Goal: Task Accomplishment & Management: Manage account settings

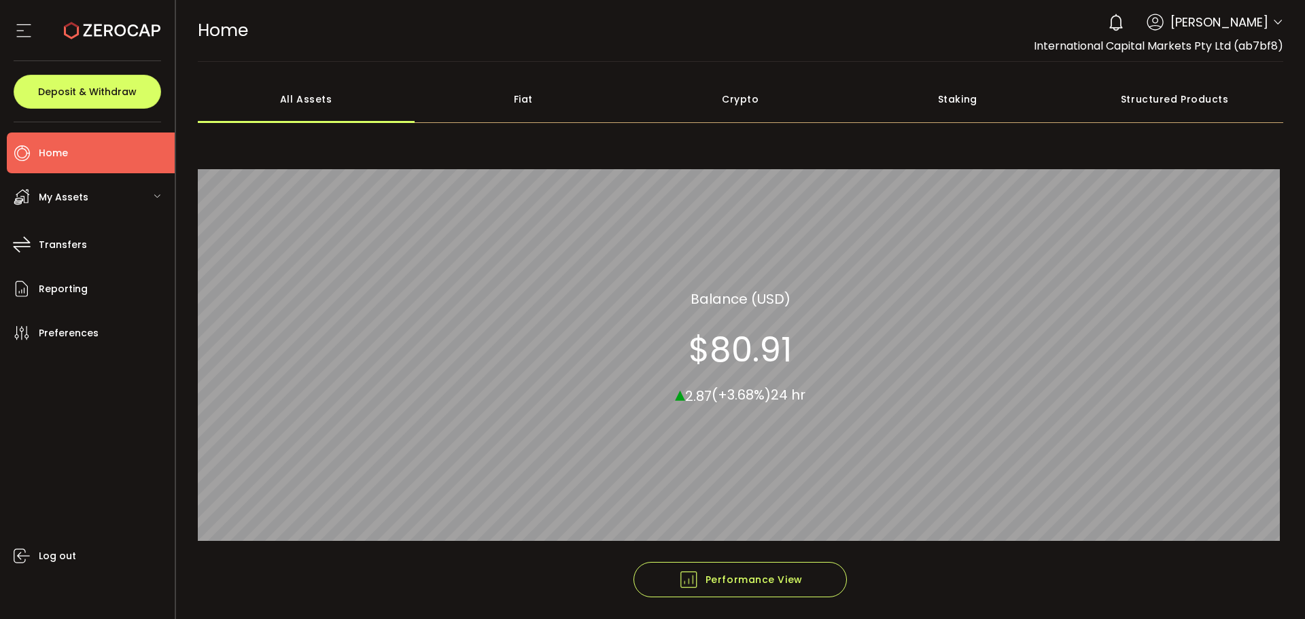
click at [111, 35] on use at bounding box center [112, 31] width 97 height 18
click at [1273, 20] on icon at bounding box center [1278, 22] width 11 height 11
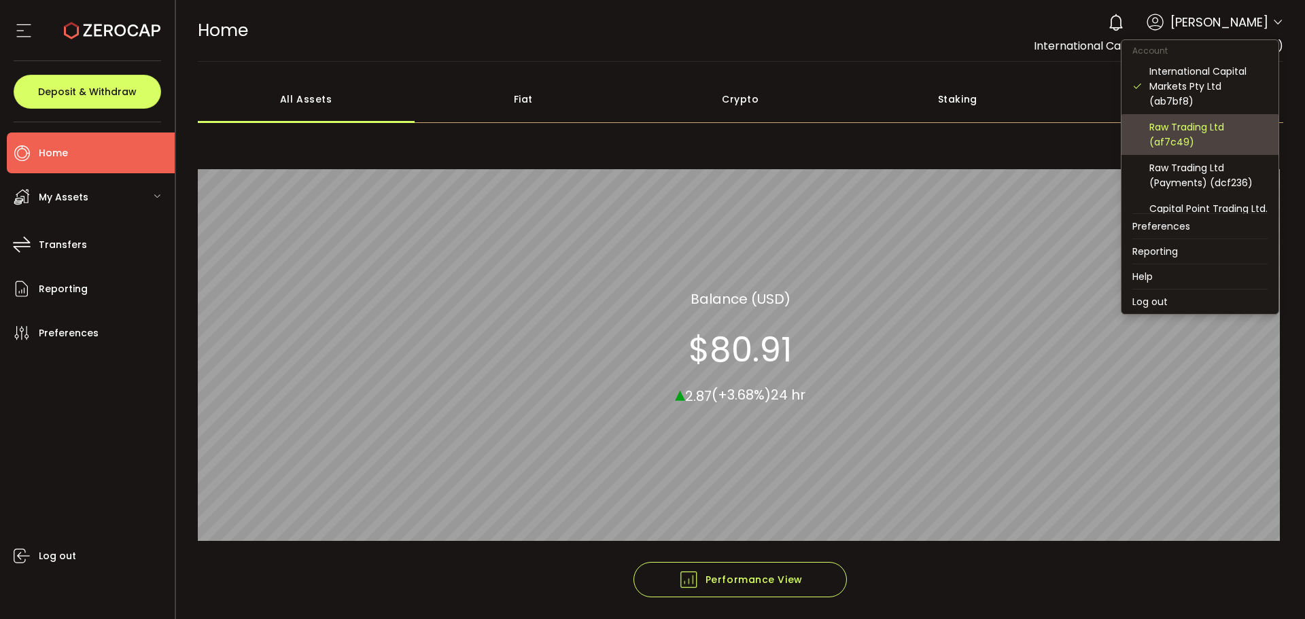
click at [1184, 139] on div "Raw Trading Ltd (af7c49)" at bounding box center [1209, 135] width 118 height 30
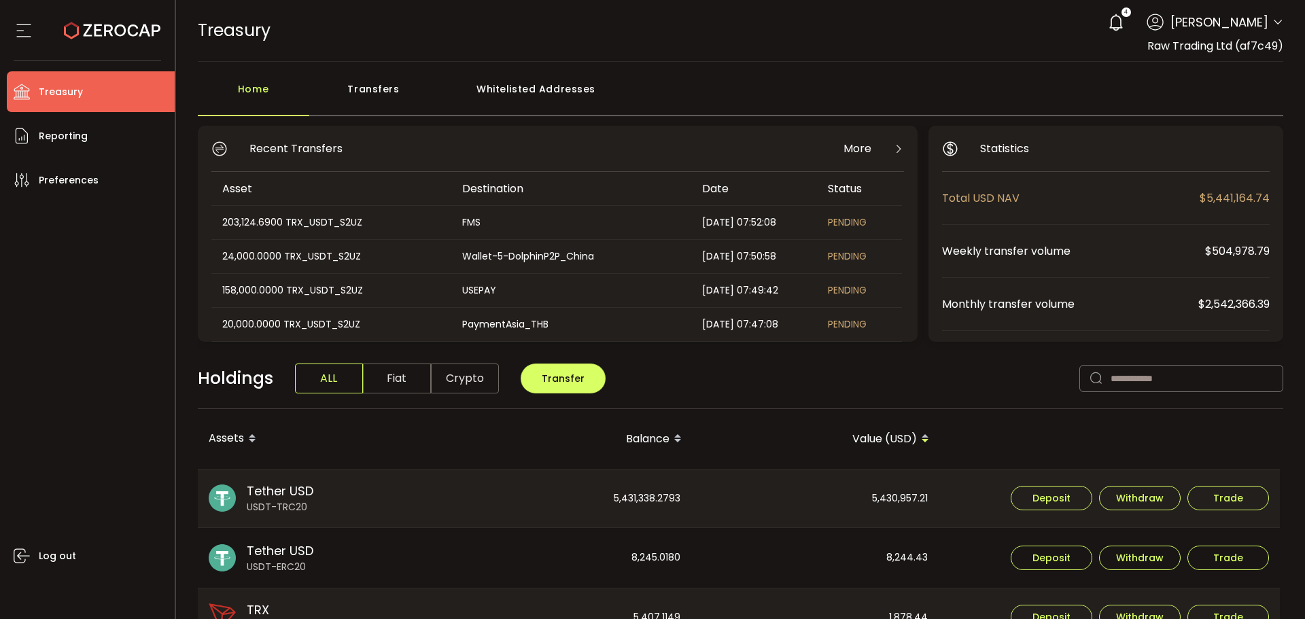
click at [390, 81] on div "Transfers" at bounding box center [373, 95] width 129 height 41
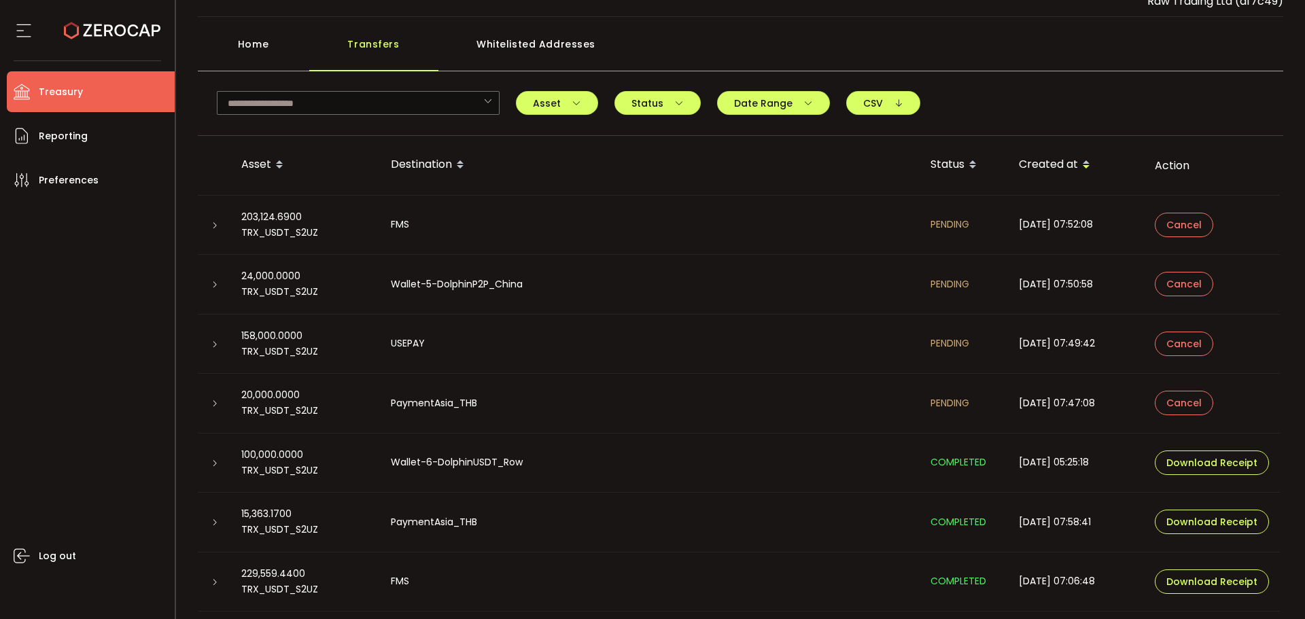
scroll to position [95, 0]
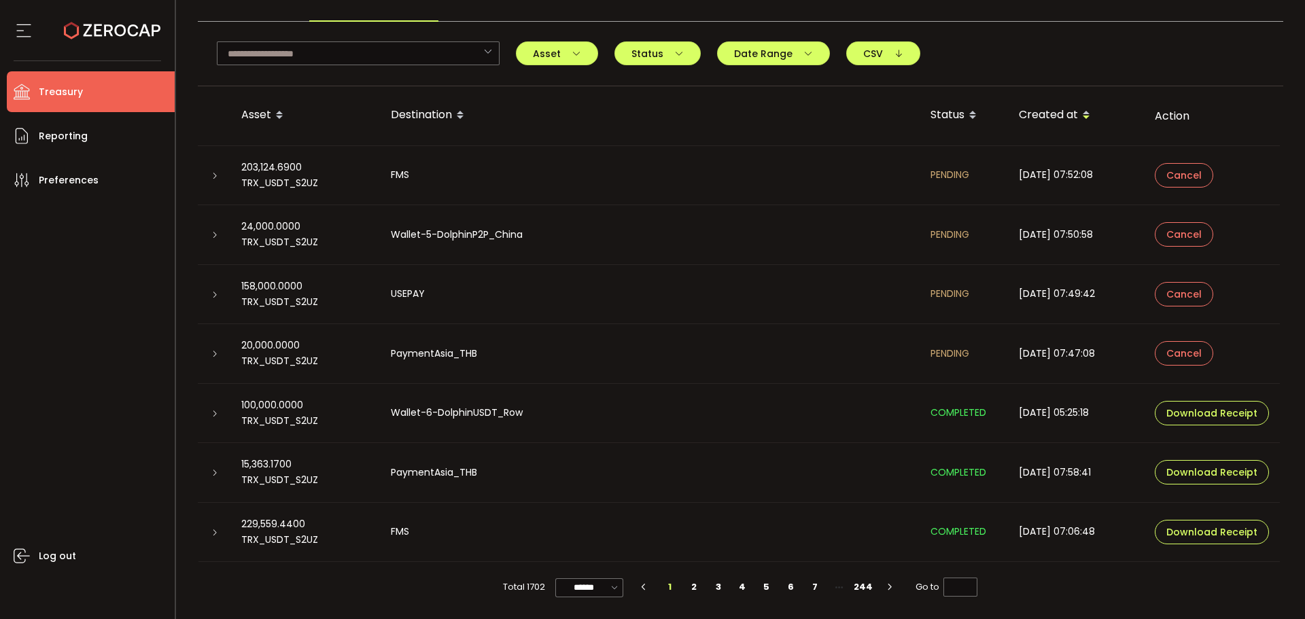
drag, startPoint x: 213, startPoint y: 175, endPoint x: 225, endPoint y: 185, distance: 15.5
click at [213, 176] on icon at bounding box center [215, 176] width 8 height 8
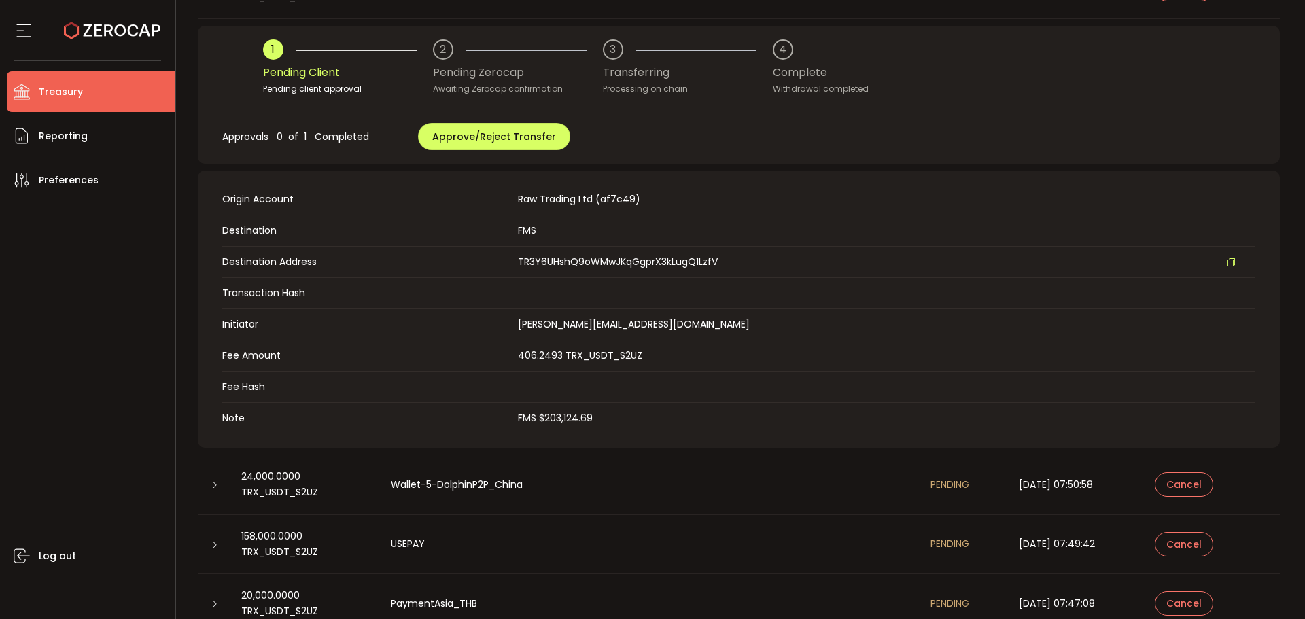
scroll to position [298, 0]
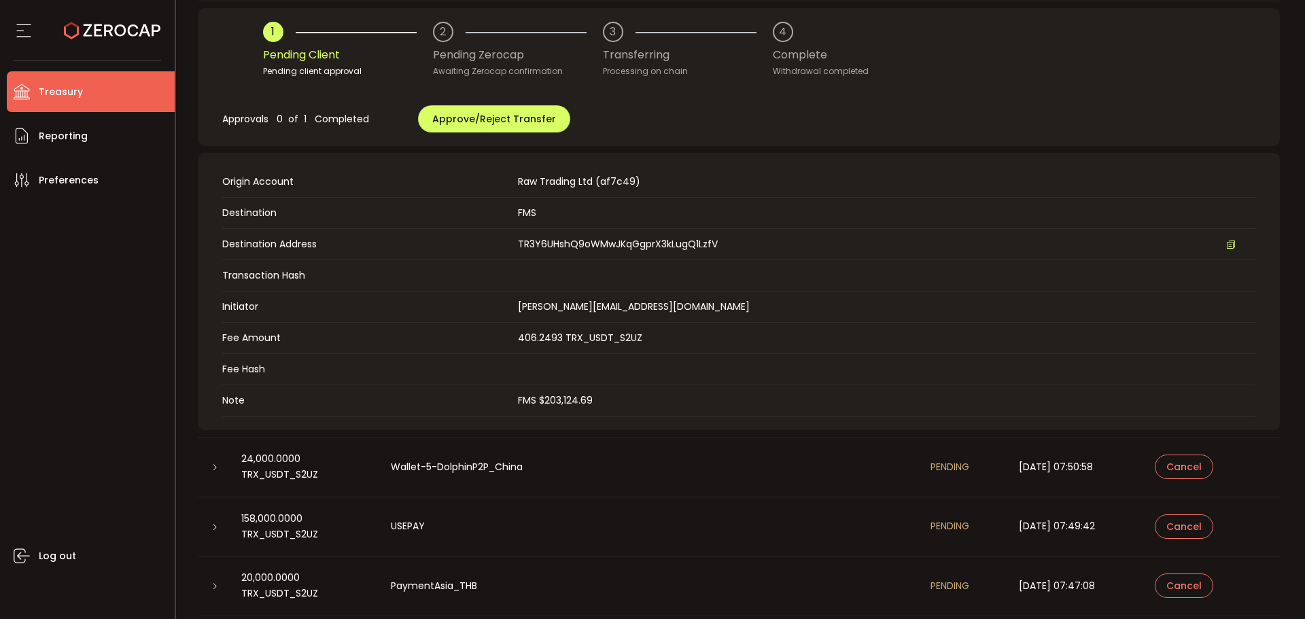
click at [583, 346] on td "Fee Amount 406.2493 TRX_USDT_S2UZ" at bounding box center [738, 338] width 1033 height 31
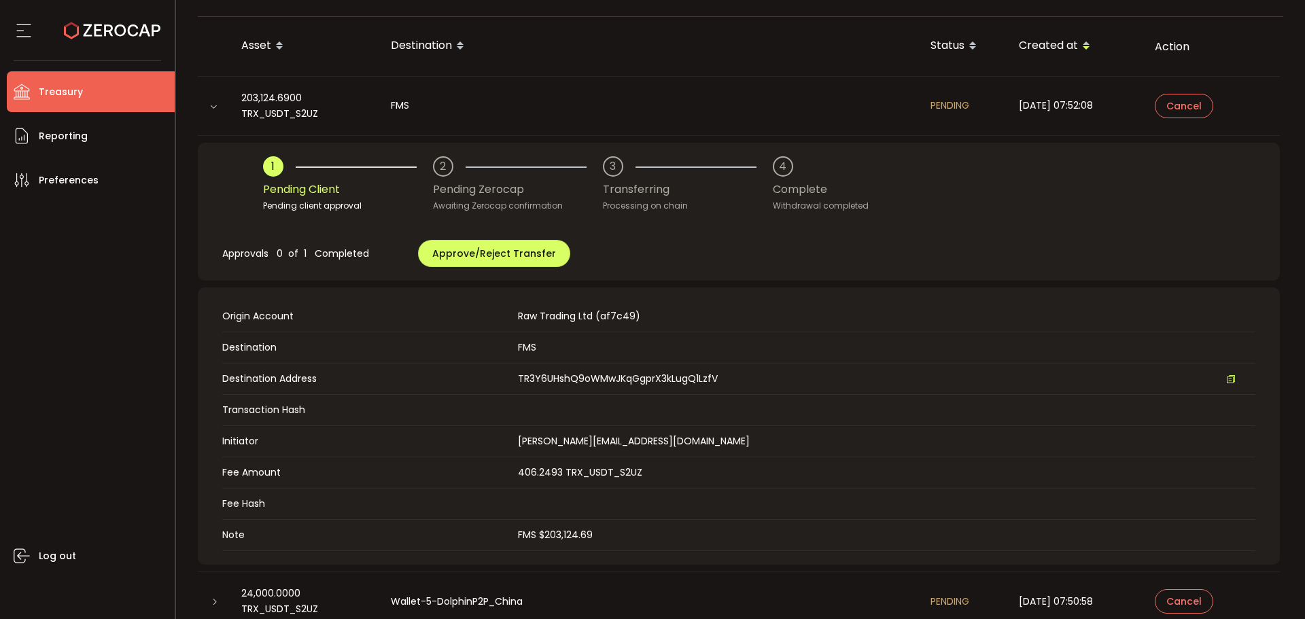
scroll to position [230, 0]
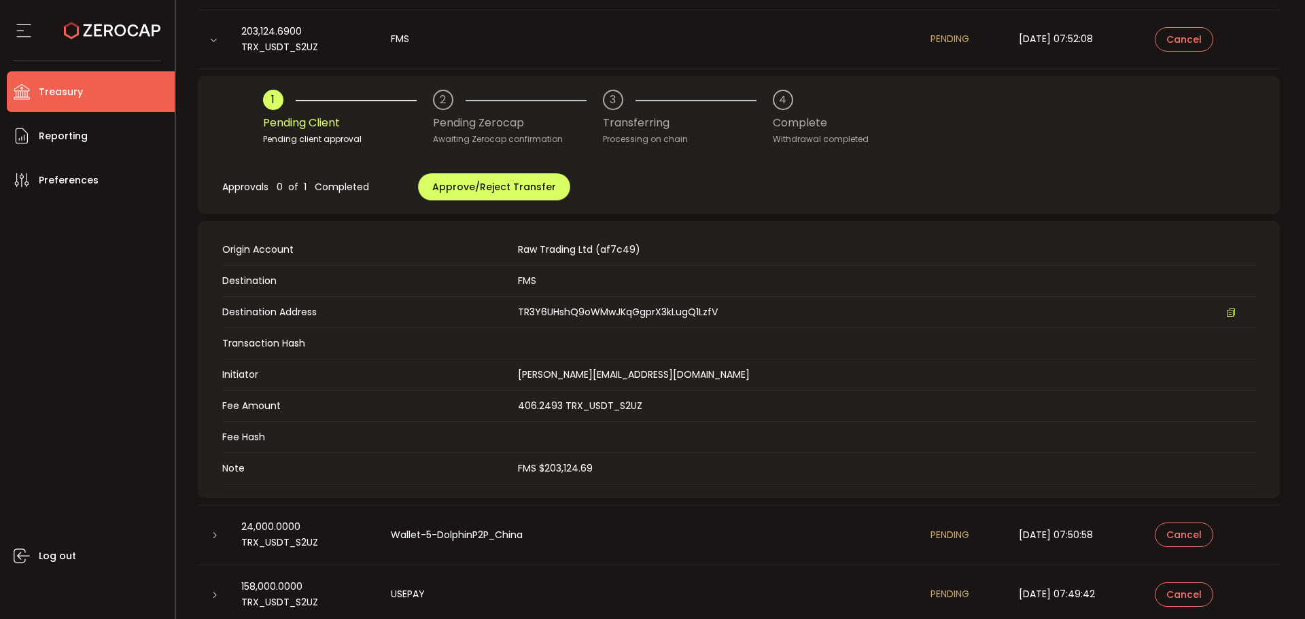
click at [666, 364] on td "Initiator c.quinal@icmarketsgroup.com" at bounding box center [738, 375] width 1033 height 31
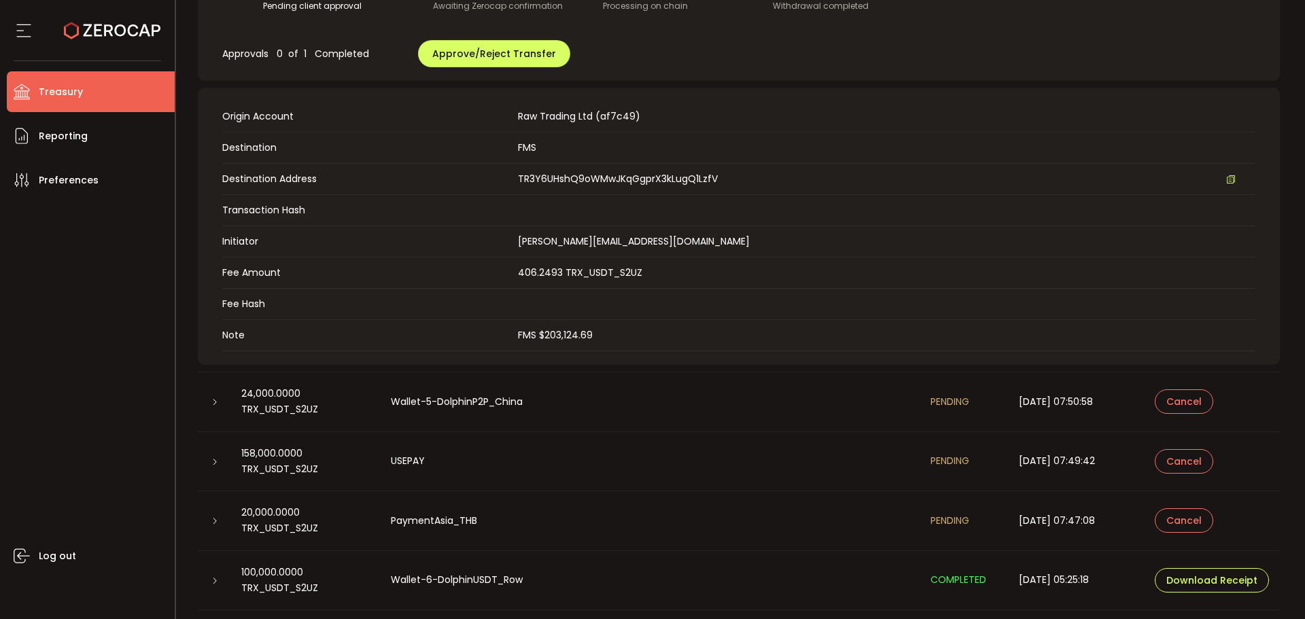
scroll to position [531, 0]
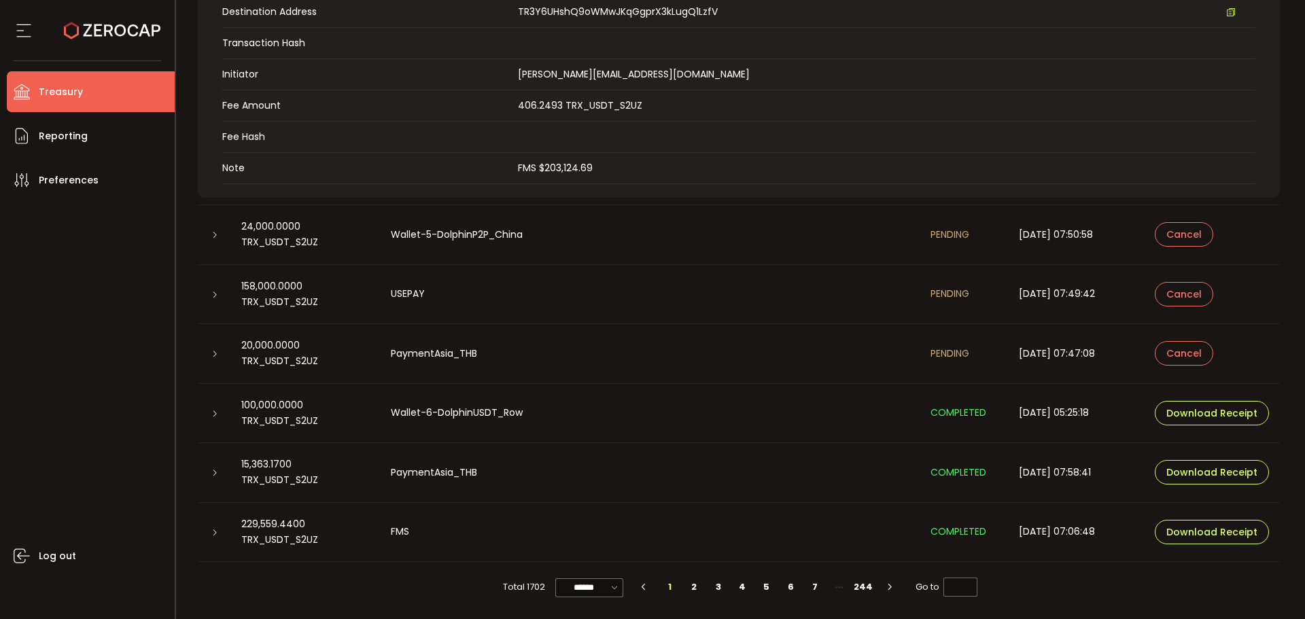
click at [217, 243] on td at bounding box center [214, 235] width 33 height 60
click at [216, 238] on icon at bounding box center [215, 235] width 8 height 8
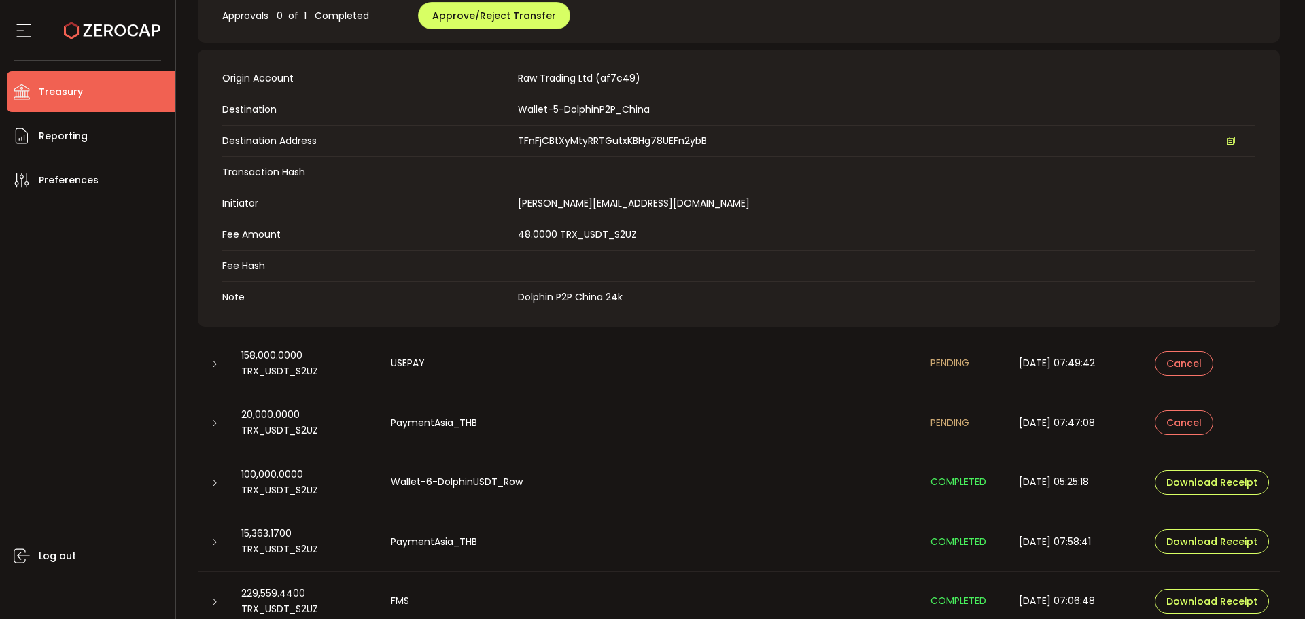
scroll to position [463, 0]
click at [213, 366] on icon at bounding box center [215, 363] width 8 height 8
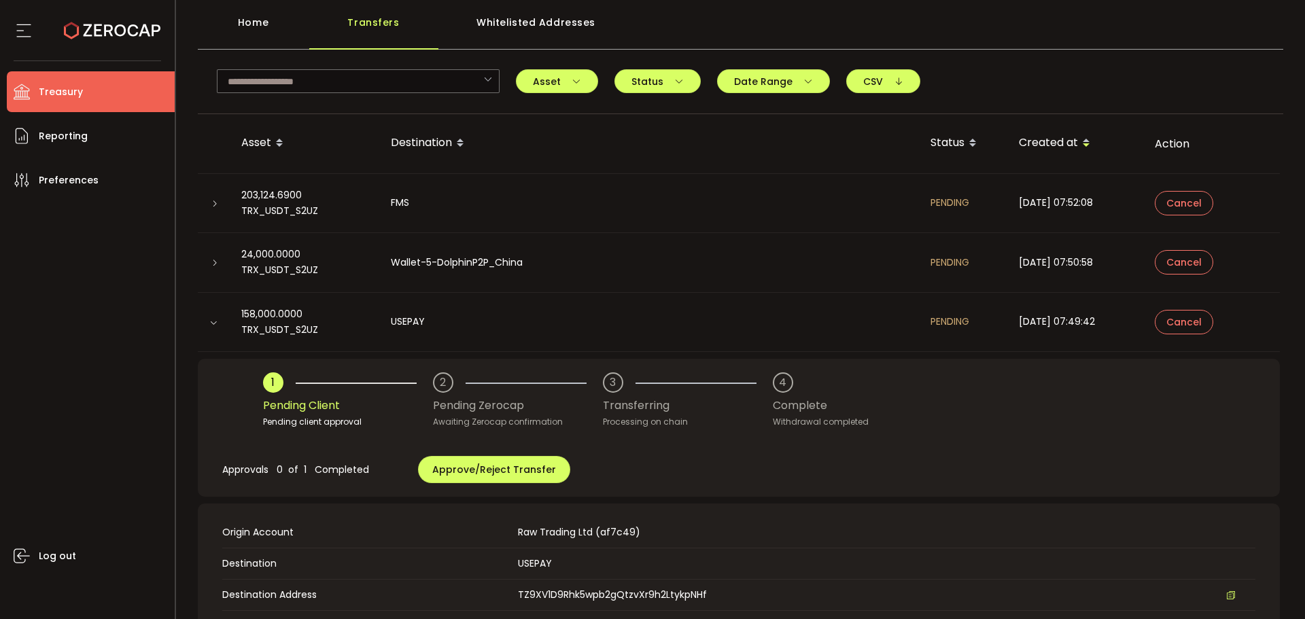
scroll to position [0, 0]
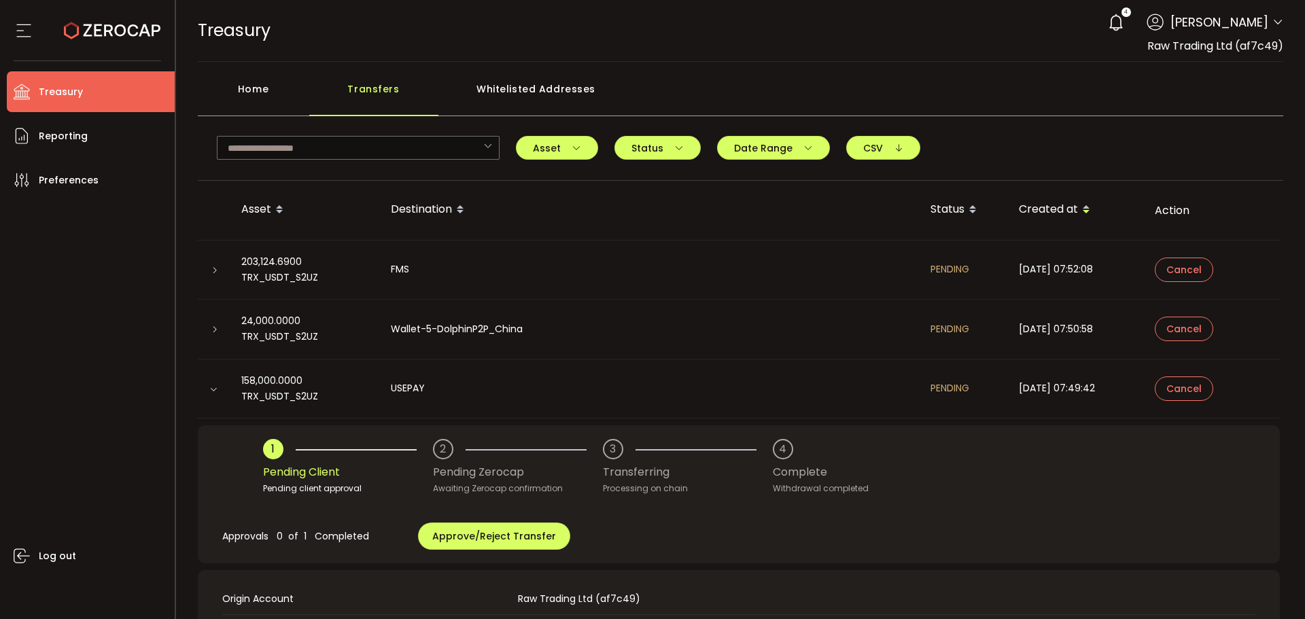
click at [209, 271] on div at bounding box center [214, 270] width 11 height 14
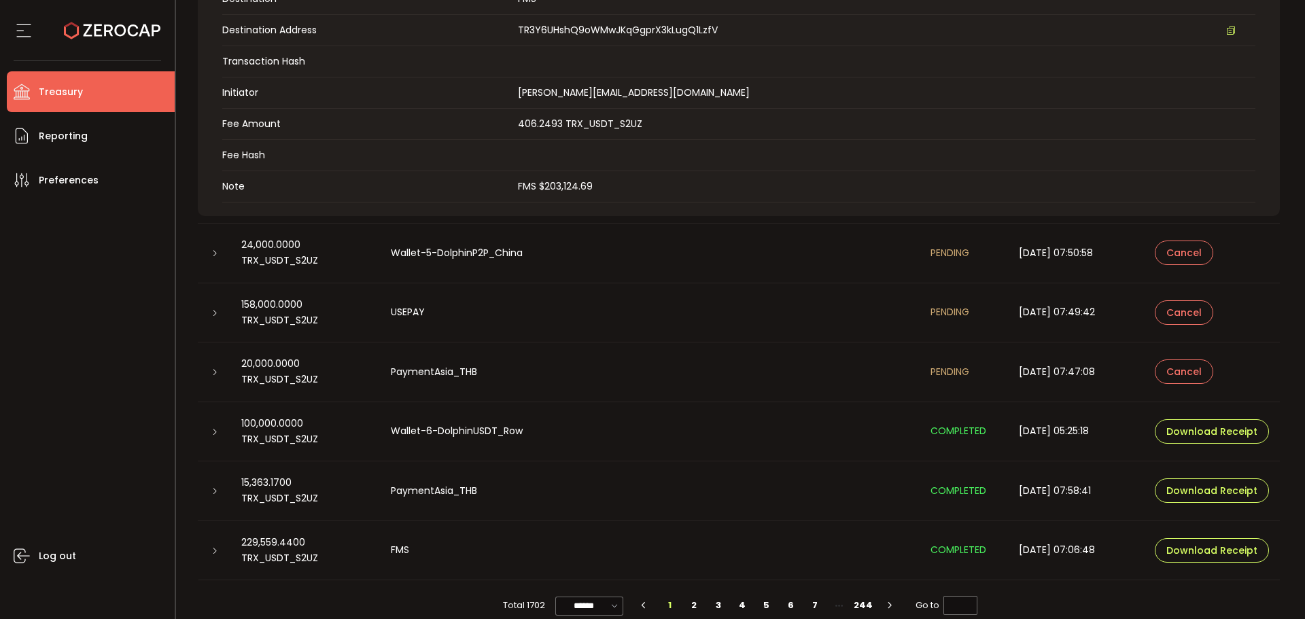
scroll to position [531, 0]
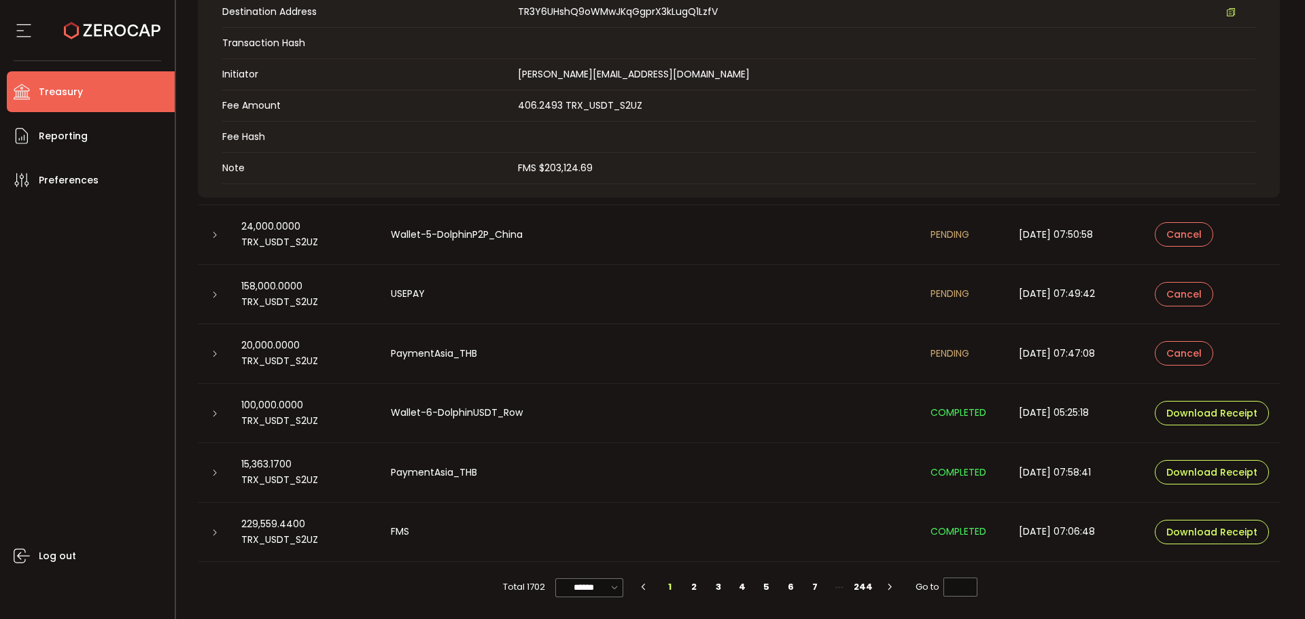
click at [216, 290] on div at bounding box center [214, 295] width 11 height 14
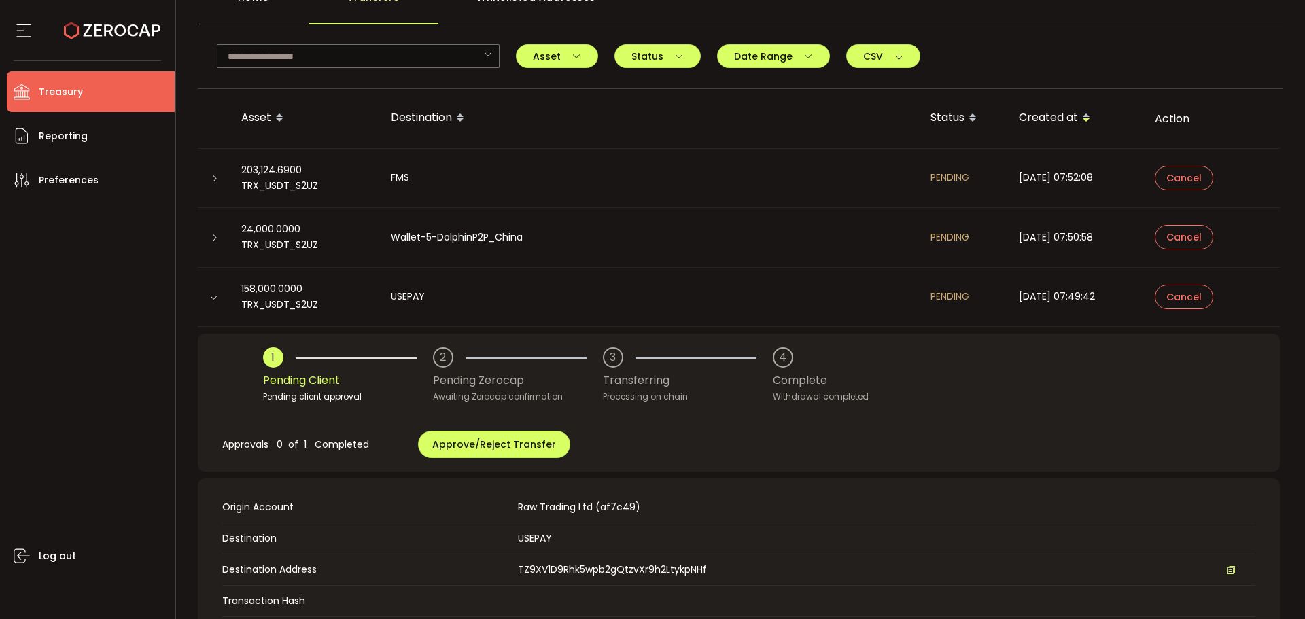
scroll to position [0, 0]
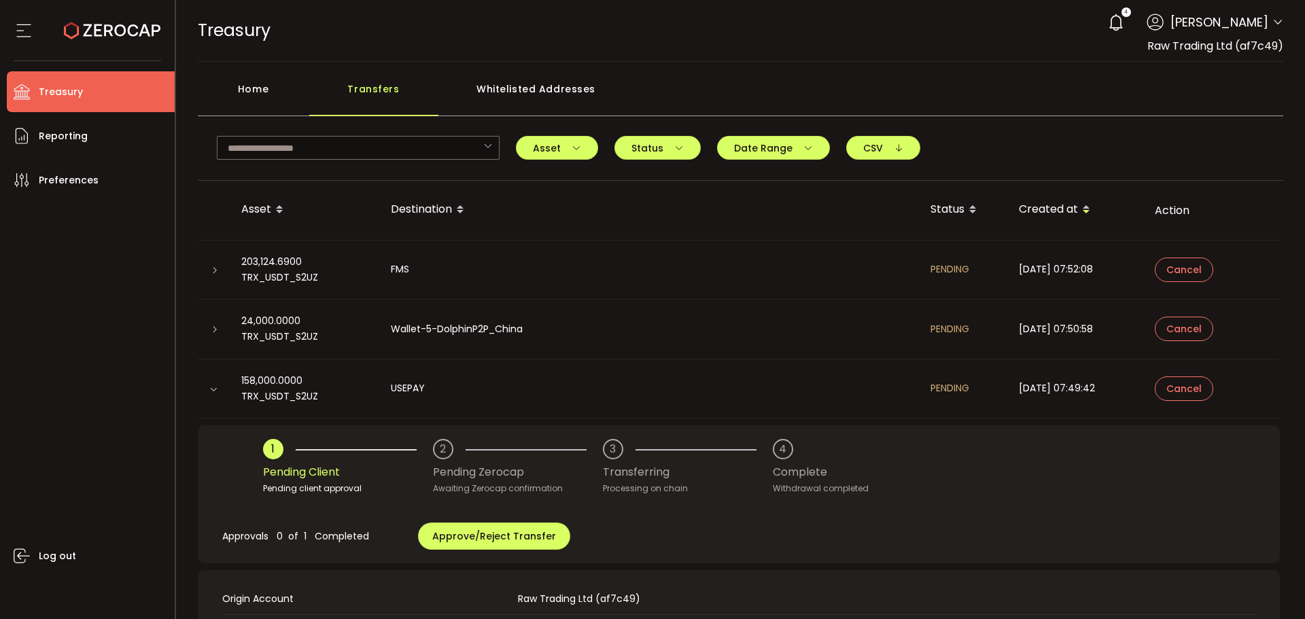
click at [211, 269] on icon at bounding box center [215, 271] width 8 height 8
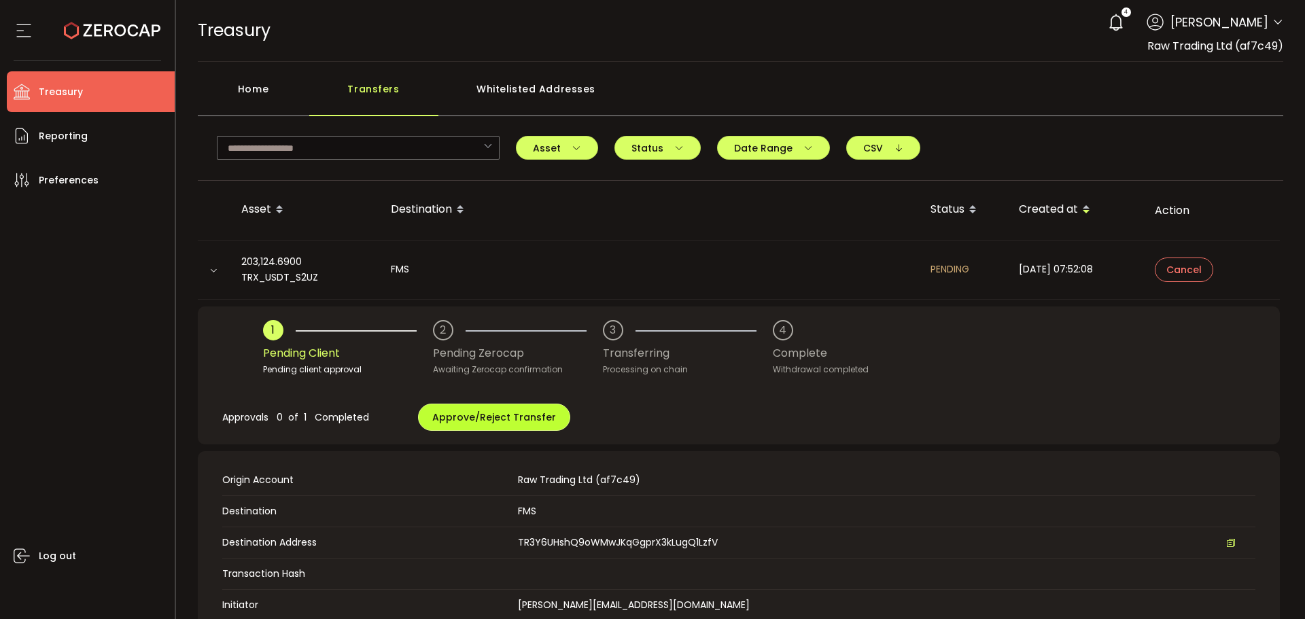
click at [460, 420] on span "Approve/Reject Transfer" at bounding box center [494, 418] width 124 height 14
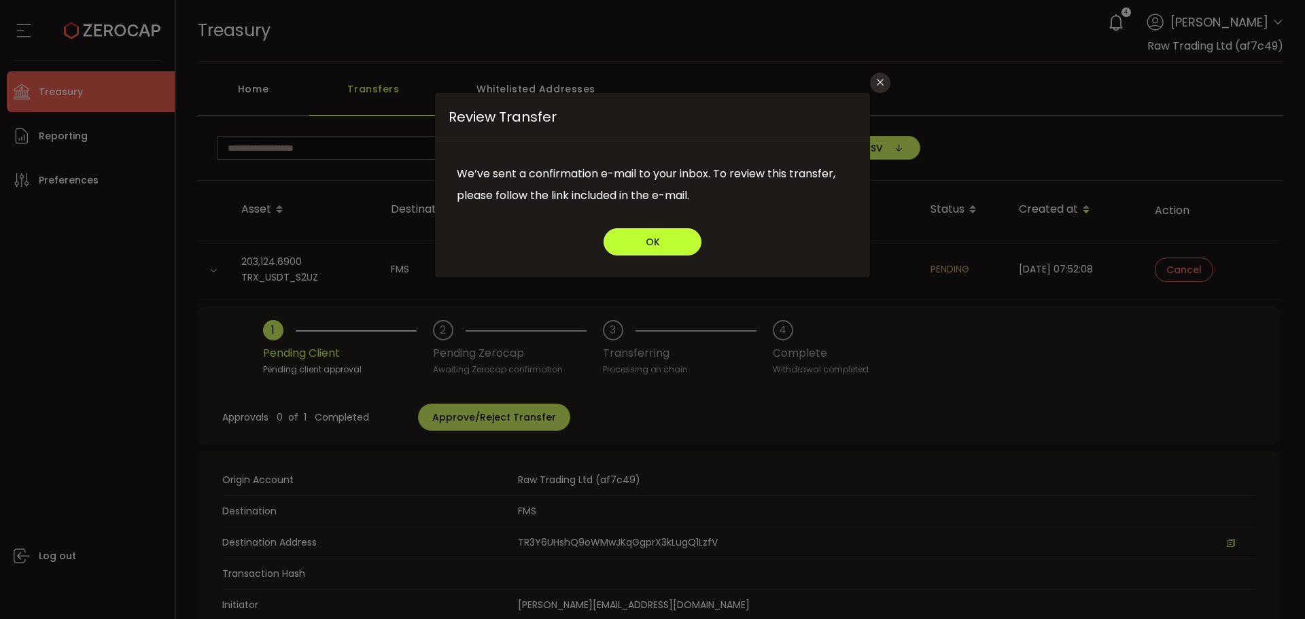
drag, startPoint x: 632, startPoint y: 252, endPoint x: 641, endPoint y: 256, distance: 10.1
click at [632, 252] on button "OK" at bounding box center [653, 241] width 98 height 27
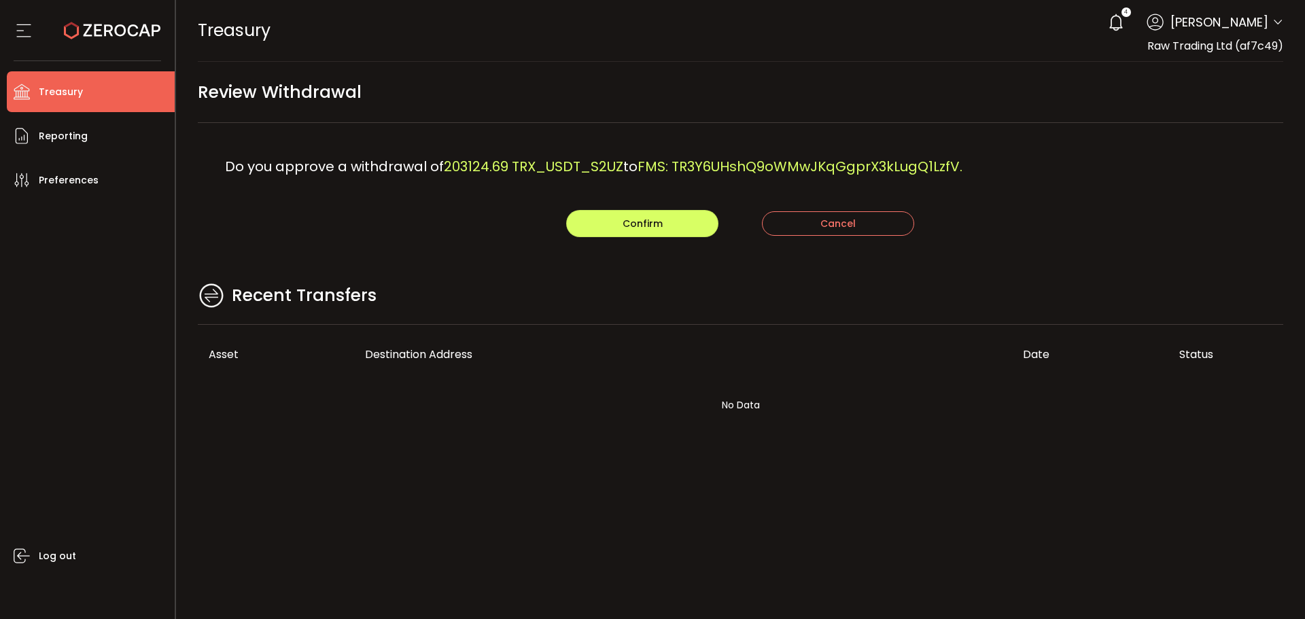
click at [752, 177] on div "Do you approve a withdrawal of 203124.69 TRX_USDT_S2UZ to FMS: TR3Y6UHshQ9oWMwJ…" at bounding box center [741, 166] width 1087 height 87
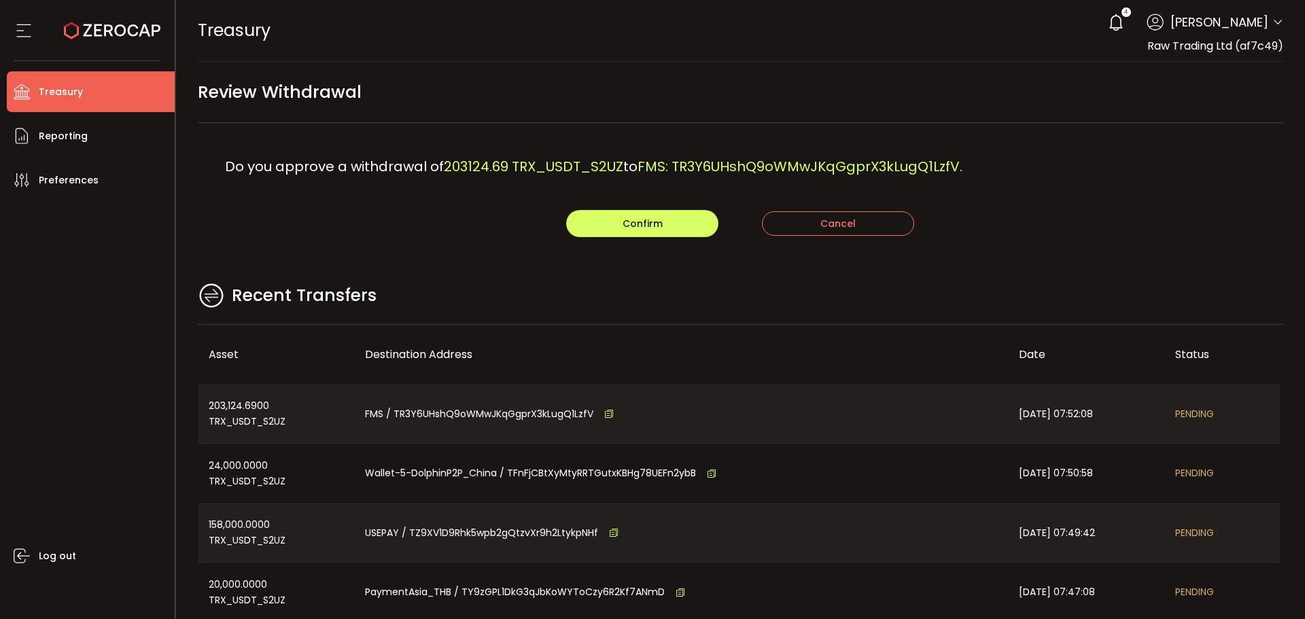
click at [1018, 189] on div "Do you approve a withdrawal of 203124.69 TRX_USDT_S2UZ to FMS: TR3Y6UHshQ9oWMwJ…" at bounding box center [741, 166] width 1087 height 87
click at [674, 211] on button "Confirm" at bounding box center [642, 223] width 152 height 27
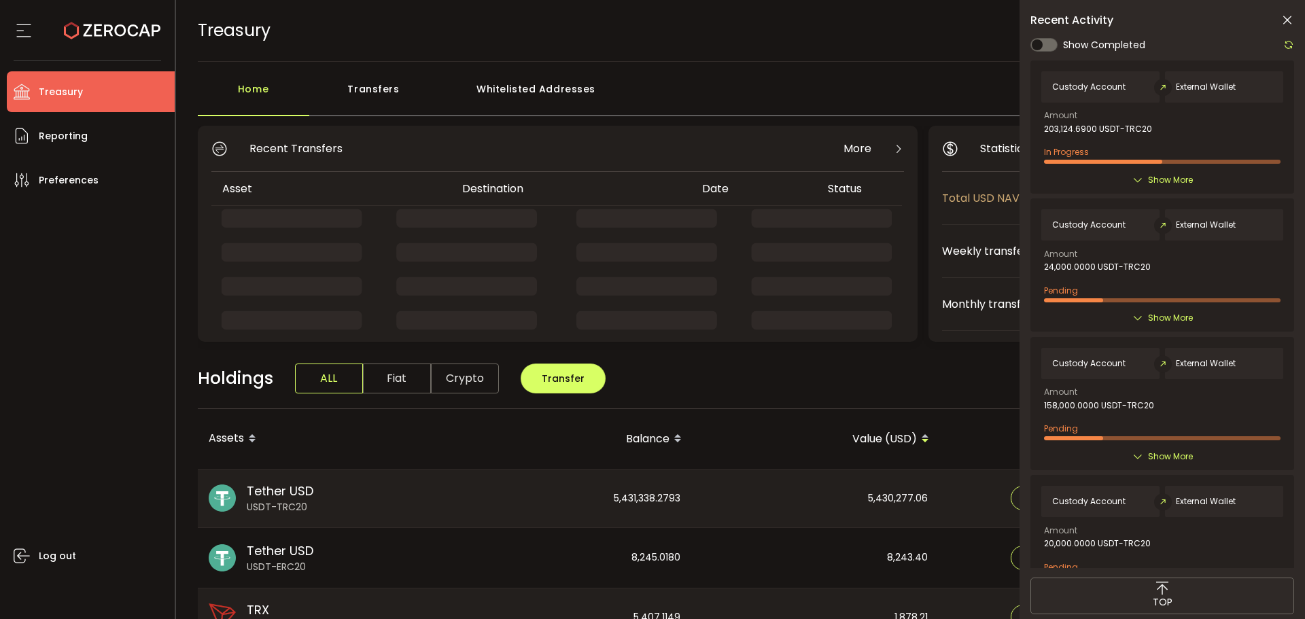
click at [386, 86] on div "Transfers" at bounding box center [373, 95] width 129 height 41
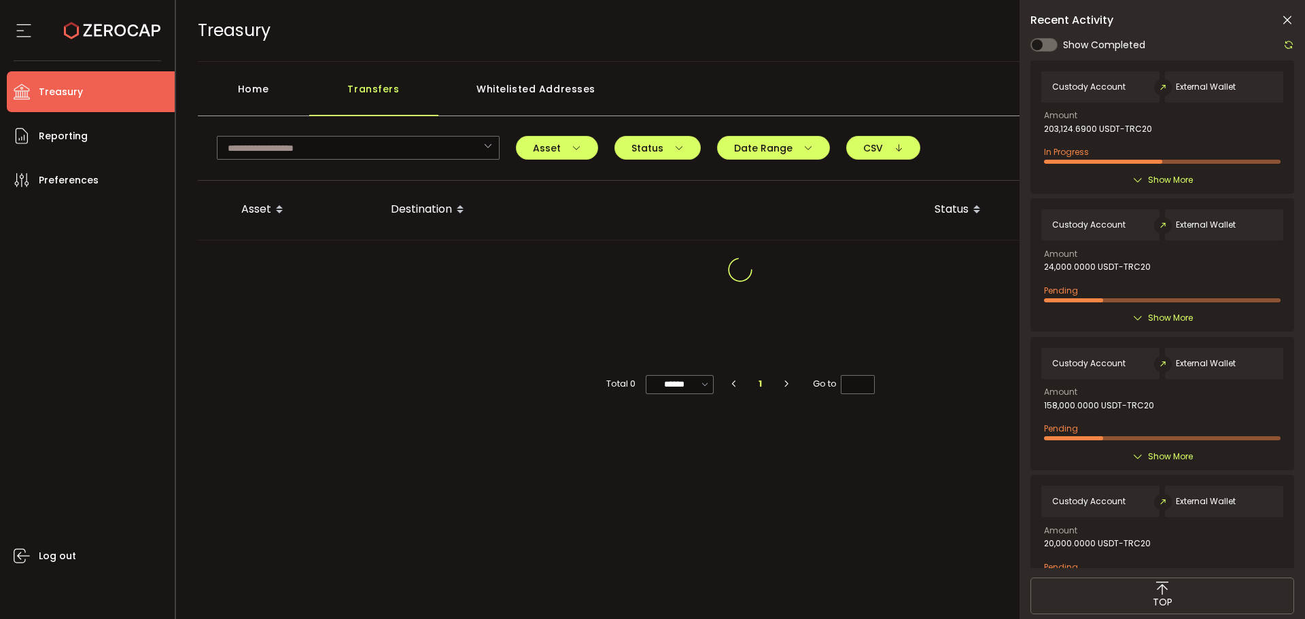
click at [1283, 20] on icon at bounding box center [1288, 21] width 14 height 14
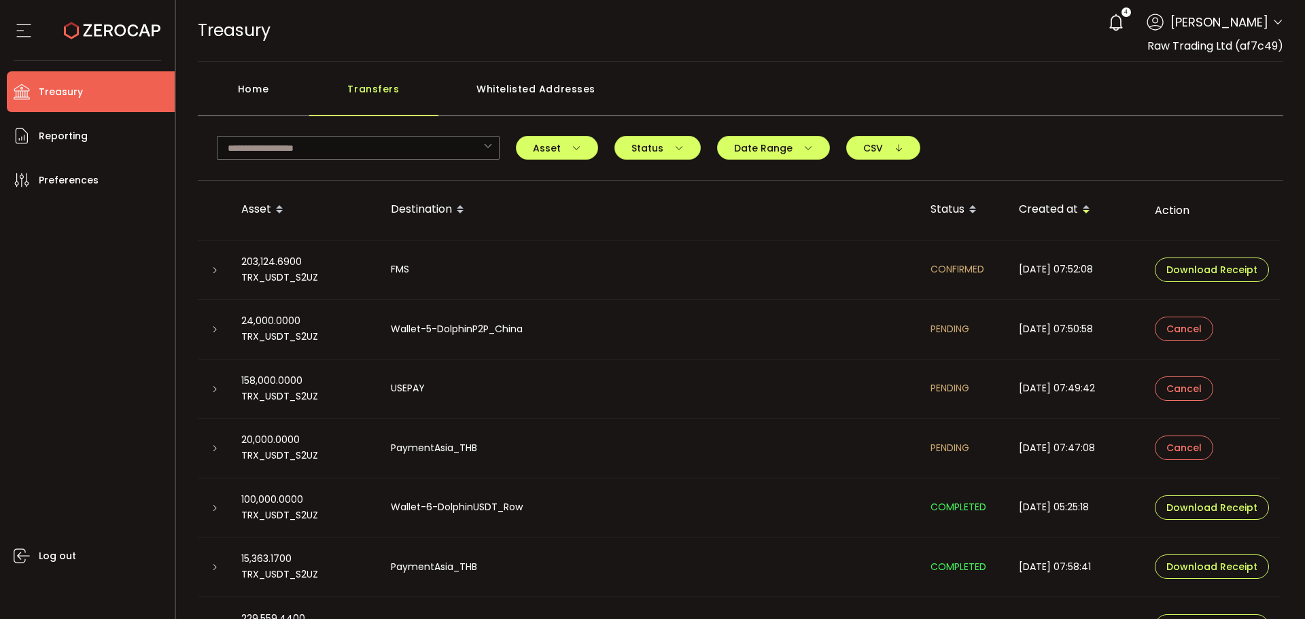
click at [211, 326] on icon at bounding box center [215, 330] width 8 height 8
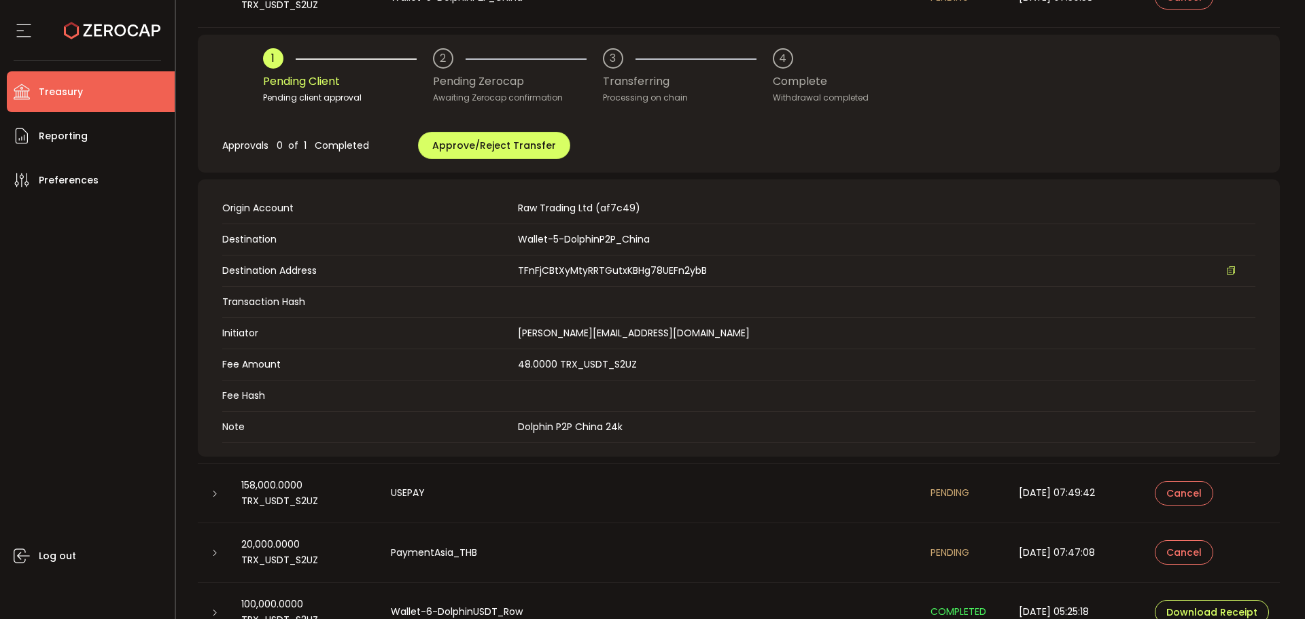
scroll to position [340, 0]
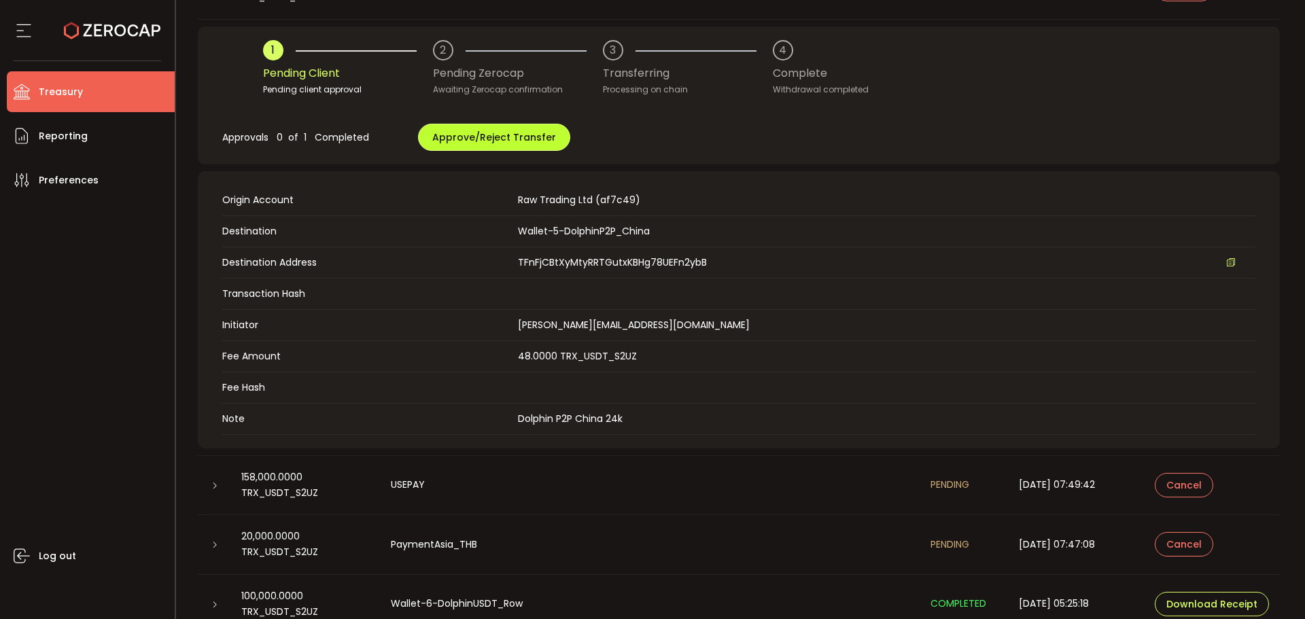
click at [485, 135] on span "Approve/Reject Transfer" at bounding box center [494, 138] width 124 height 14
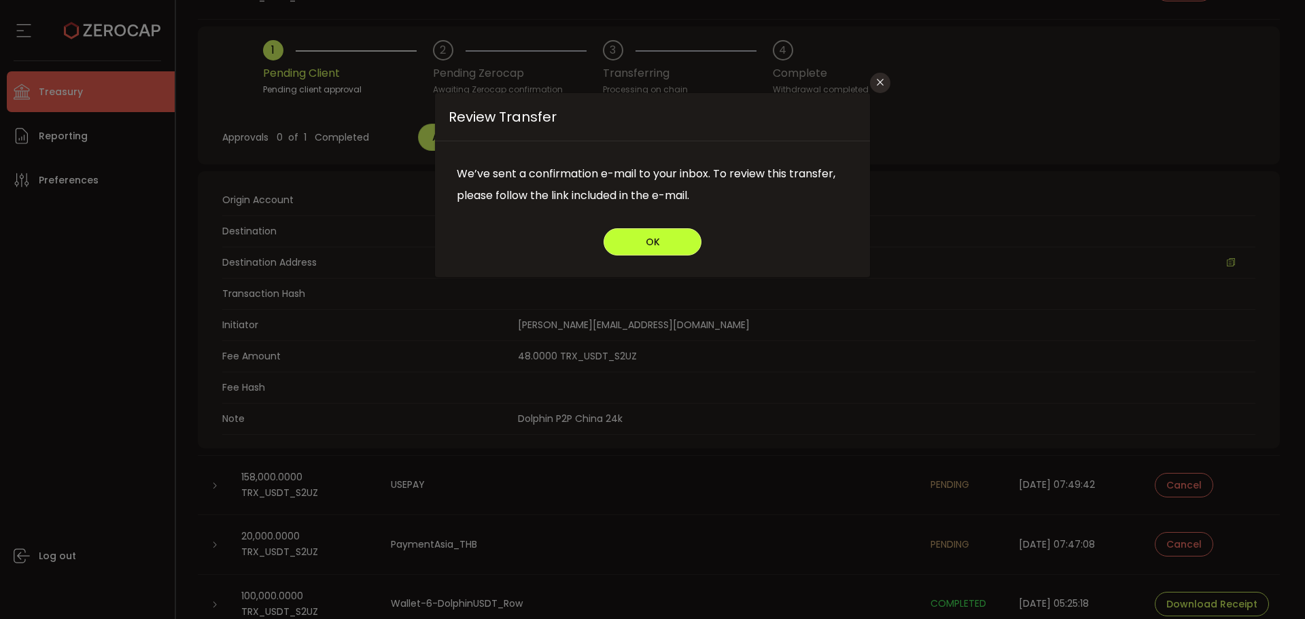
click at [671, 244] on button "OK" at bounding box center [653, 241] width 98 height 27
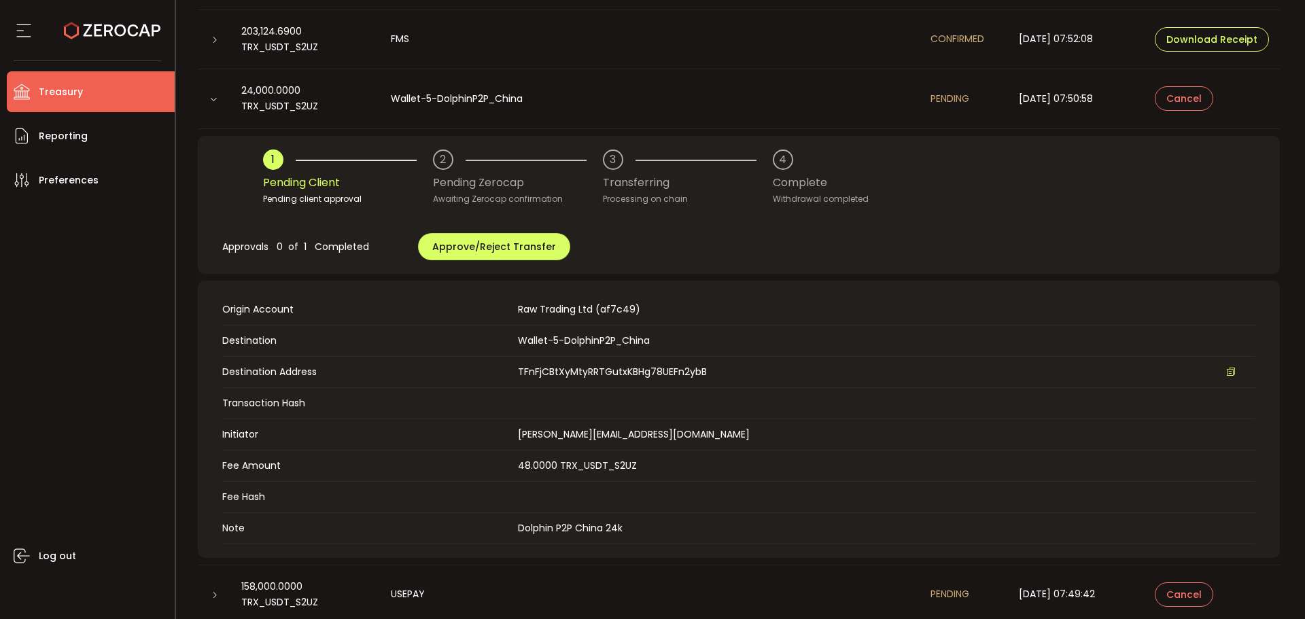
scroll to position [272, 0]
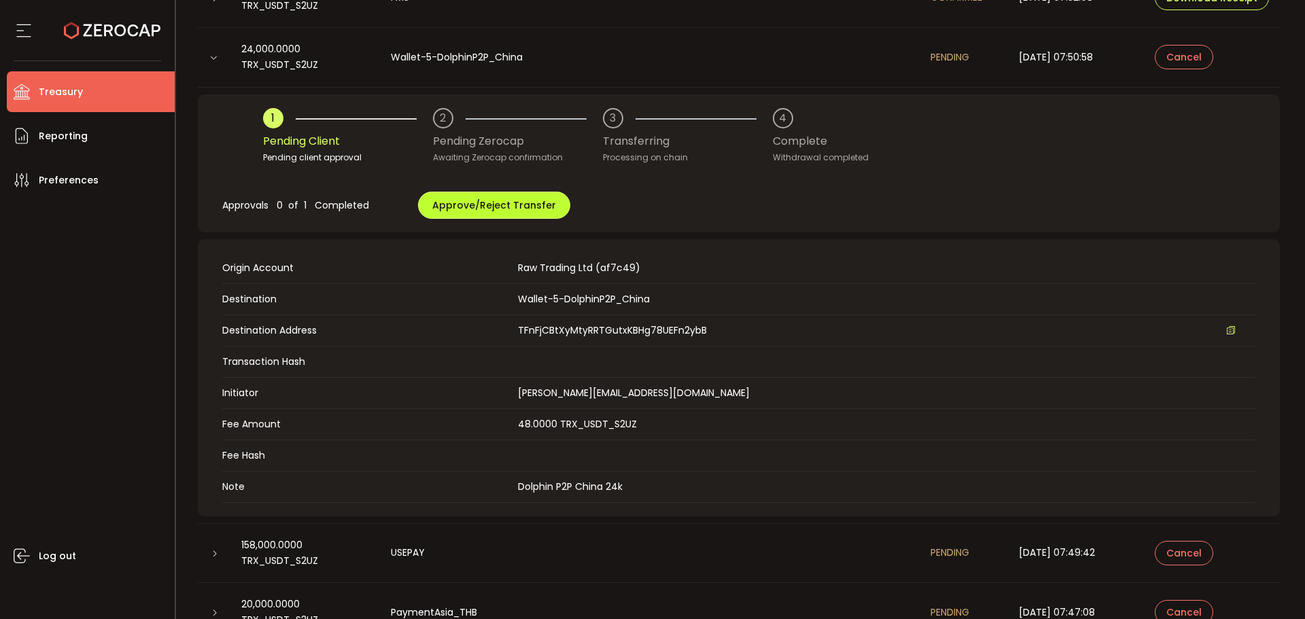
click at [473, 211] on span "Approve/Reject Transfer" at bounding box center [494, 206] width 124 height 14
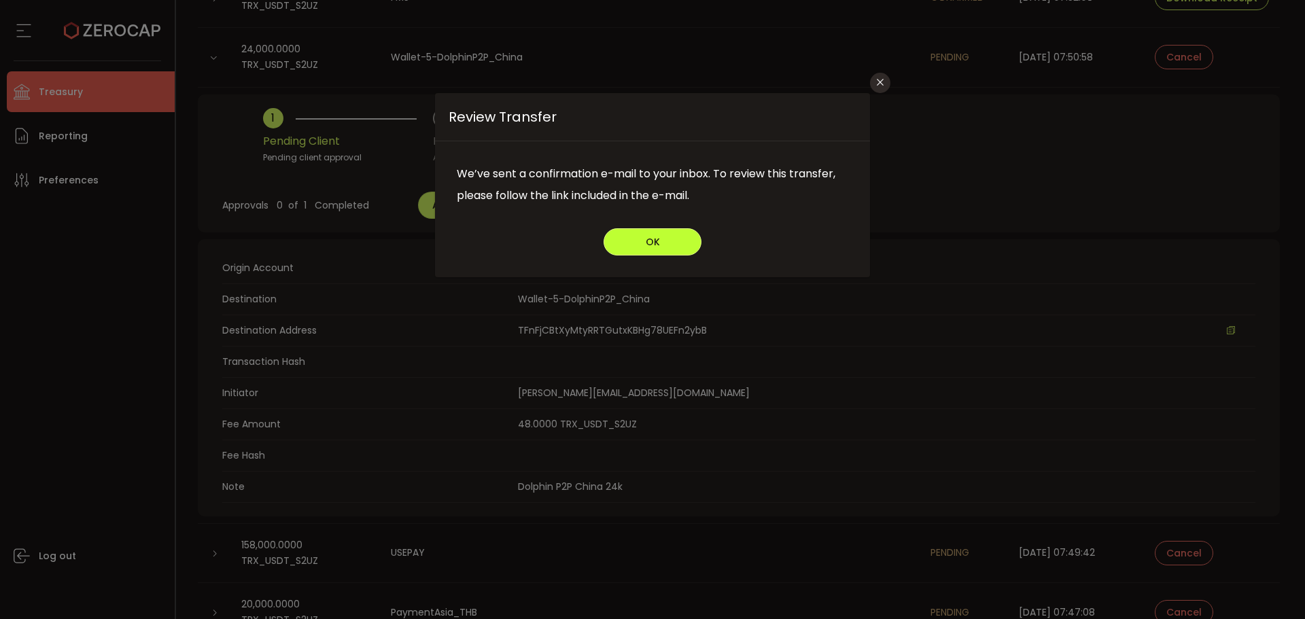
click at [653, 247] on span "OK" at bounding box center [653, 242] width 14 height 10
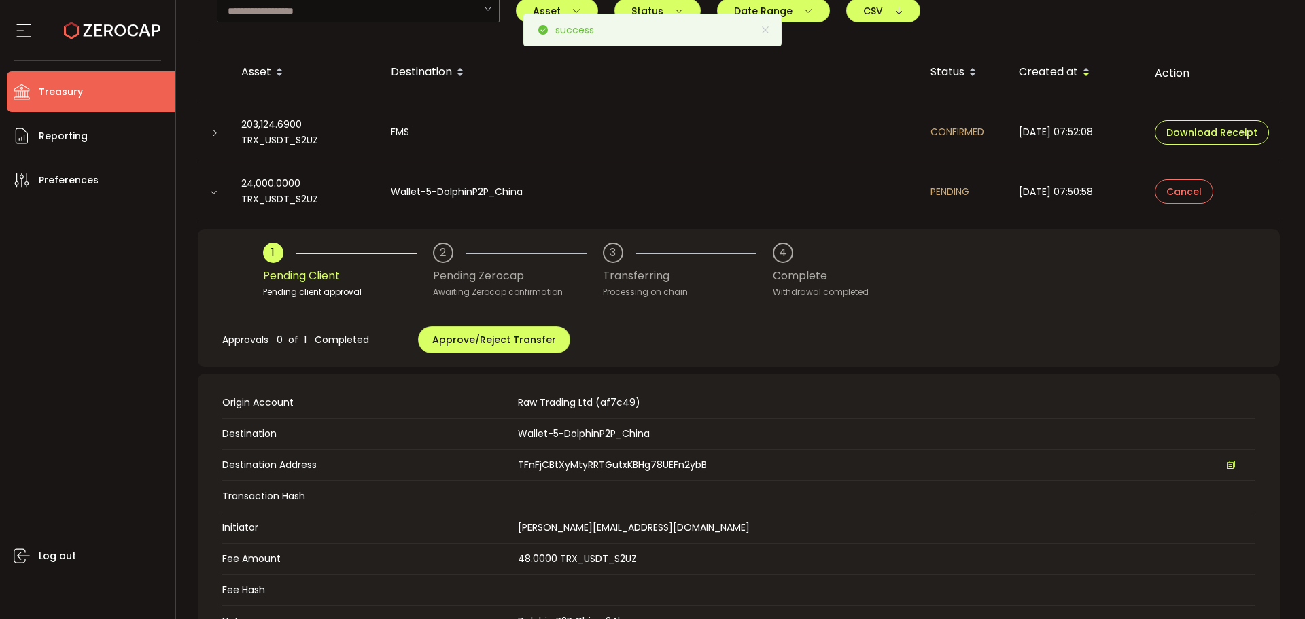
scroll to position [136, 0]
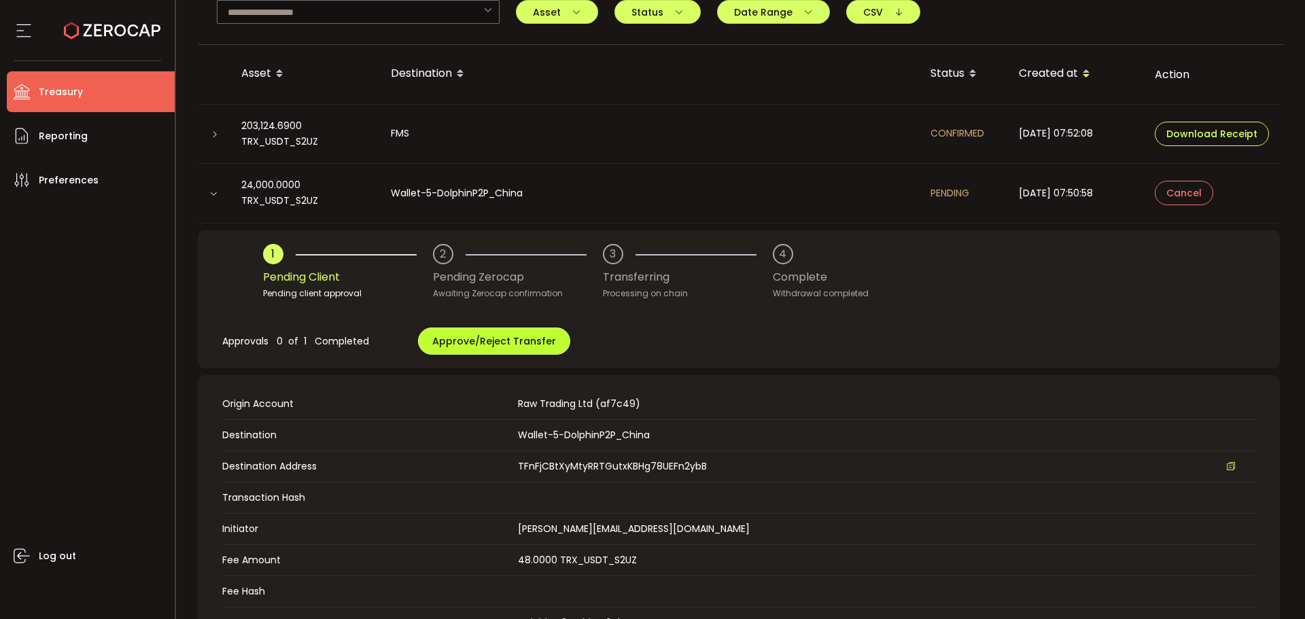
click at [467, 347] on span "Approve/Reject Transfer" at bounding box center [494, 342] width 124 height 14
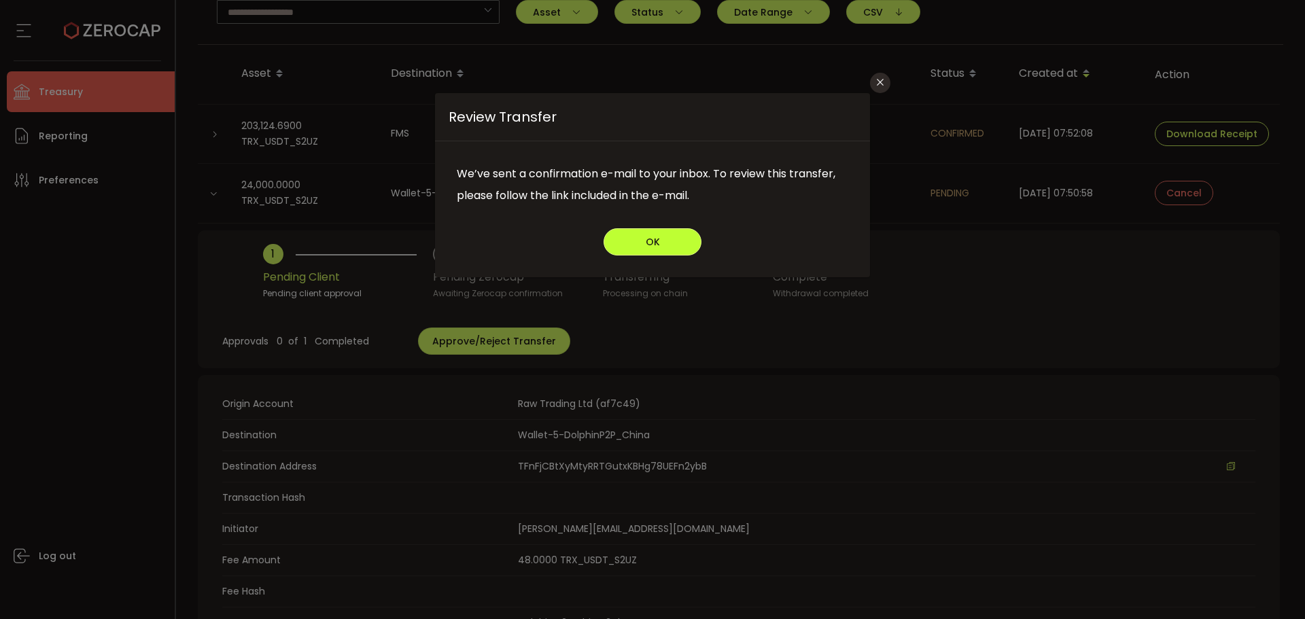
click at [618, 229] on button "OK" at bounding box center [653, 241] width 98 height 27
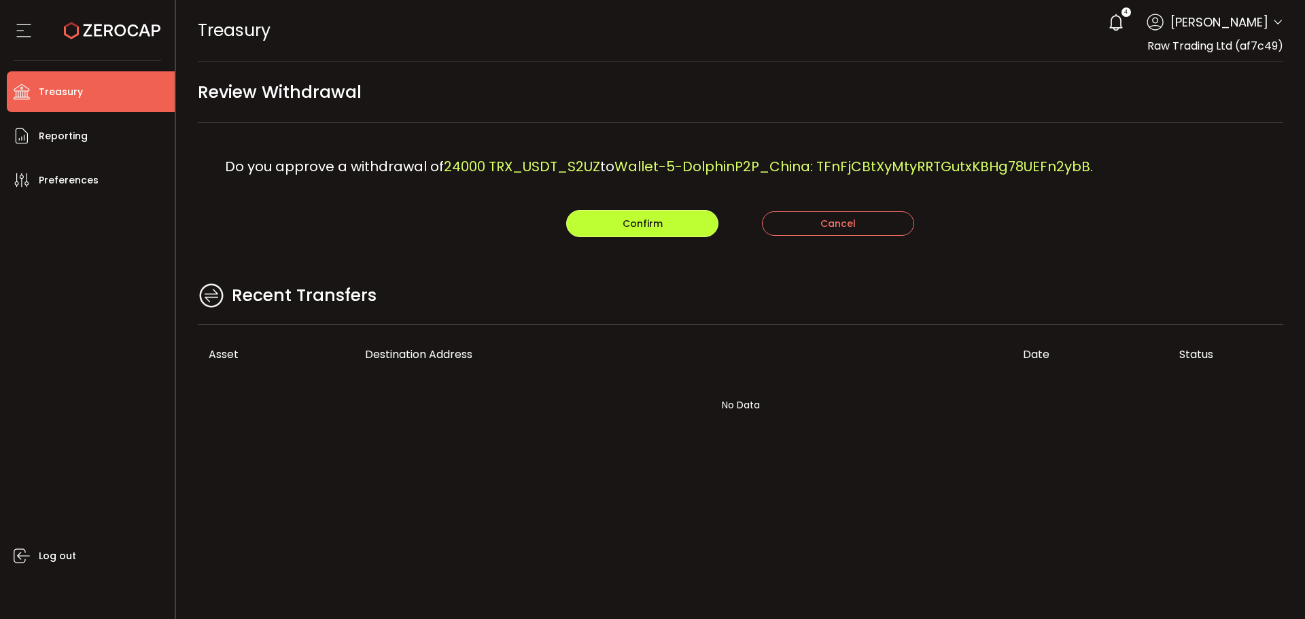
click at [628, 220] on span "Confirm" at bounding box center [643, 224] width 40 height 14
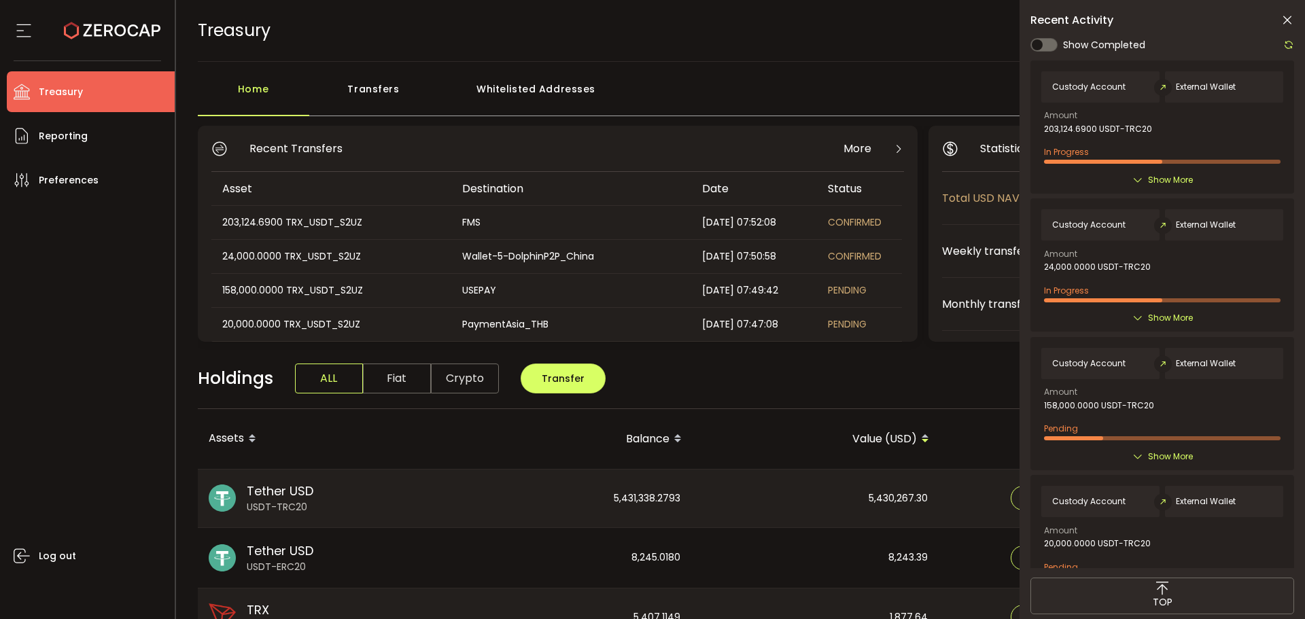
click at [383, 69] on main "Home Transfers Whitelisted Addresses Recent Transfers More Asset Destination Da…" at bounding box center [741, 593] width 1130 height 1063
click at [382, 85] on div "Transfers" at bounding box center [373, 95] width 129 height 41
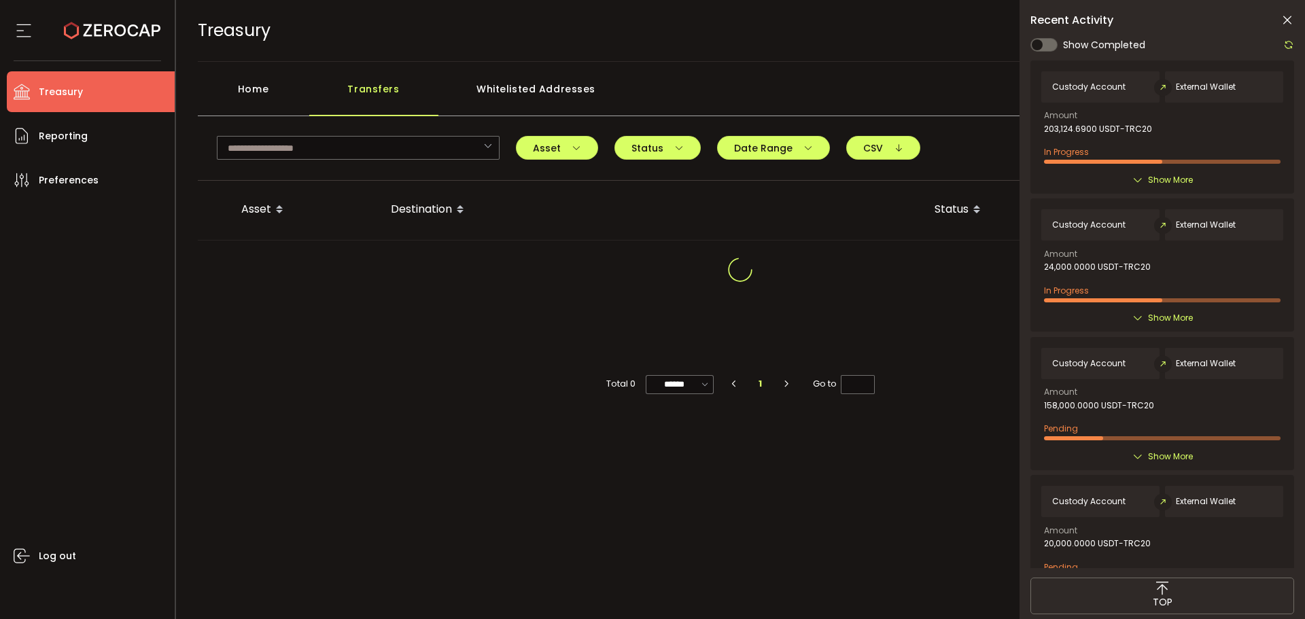
click at [1284, 22] on icon at bounding box center [1288, 21] width 14 height 14
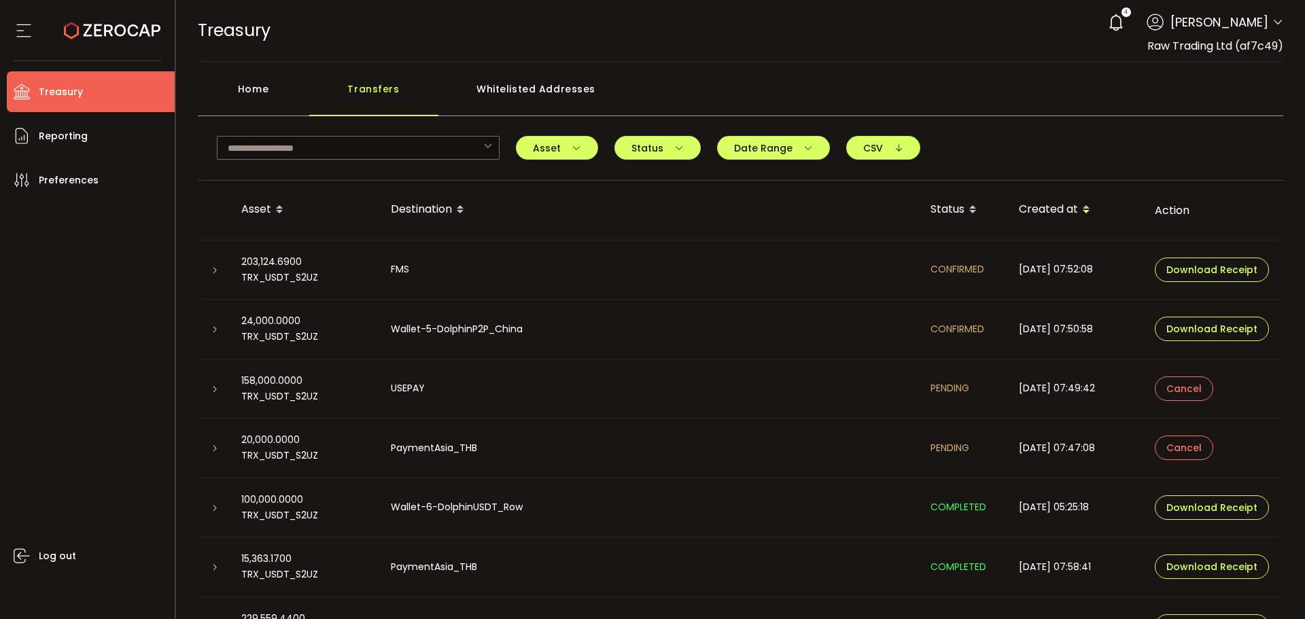
click at [222, 445] on div at bounding box center [214, 448] width 33 height 14
click at [211, 446] on icon at bounding box center [215, 449] width 8 height 8
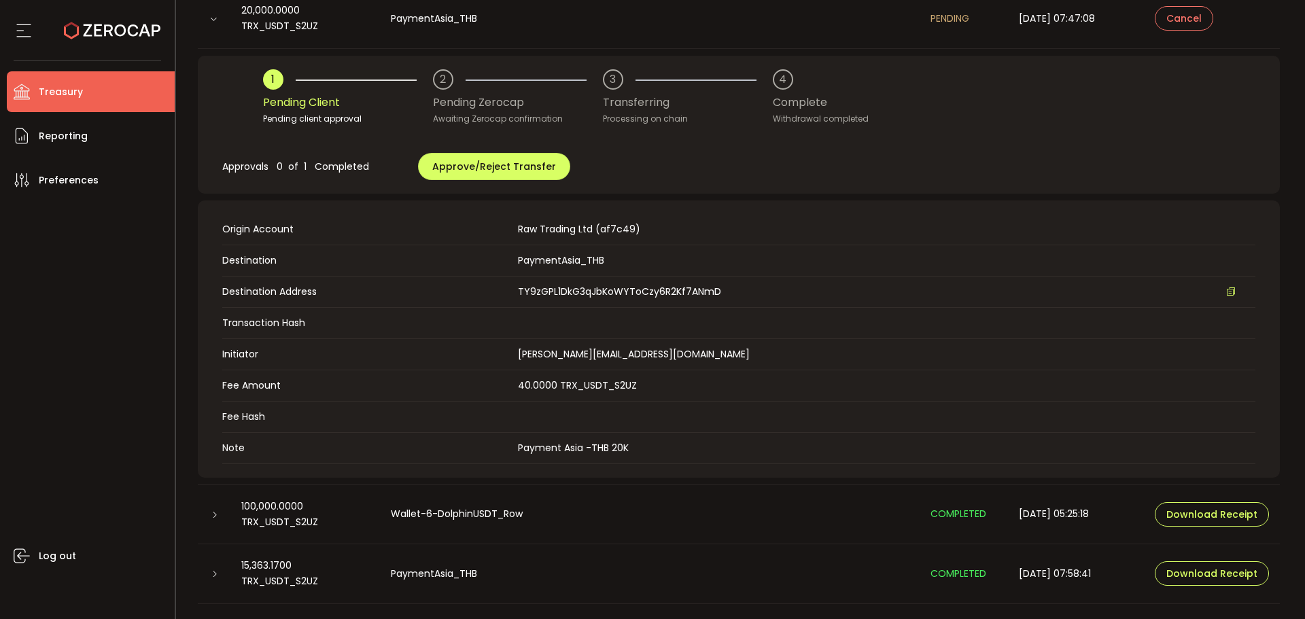
scroll to position [327, 0]
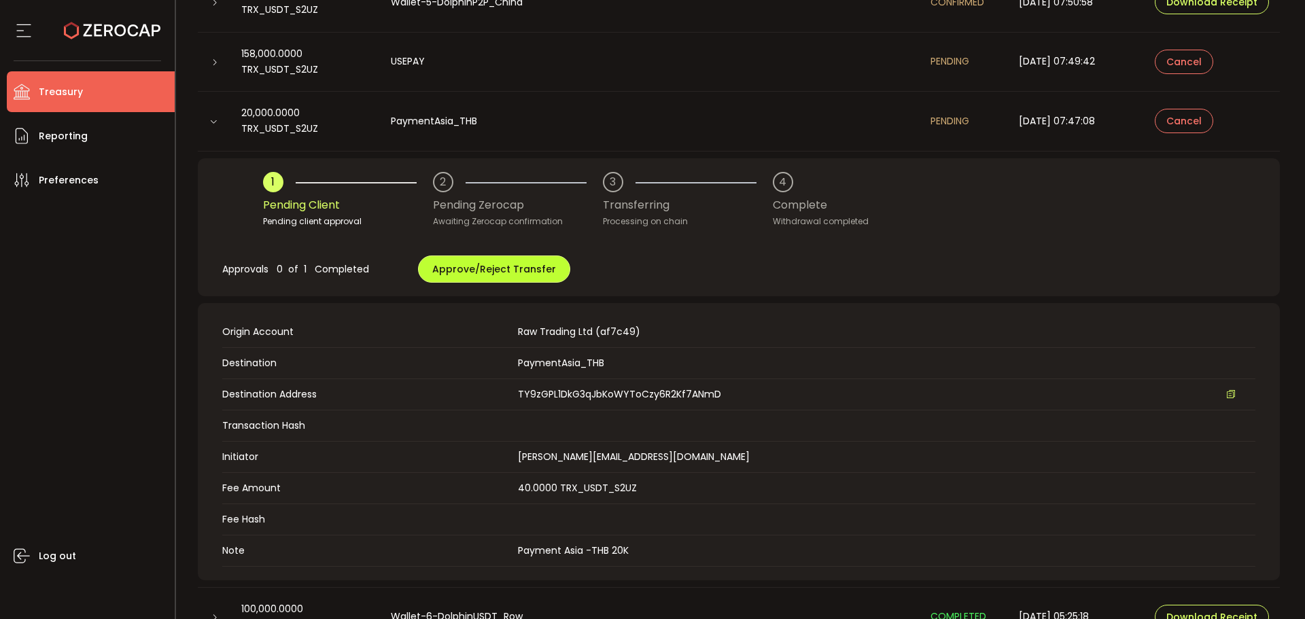
click at [498, 274] on span "Approve/Reject Transfer" at bounding box center [494, 269] width 124 height 14
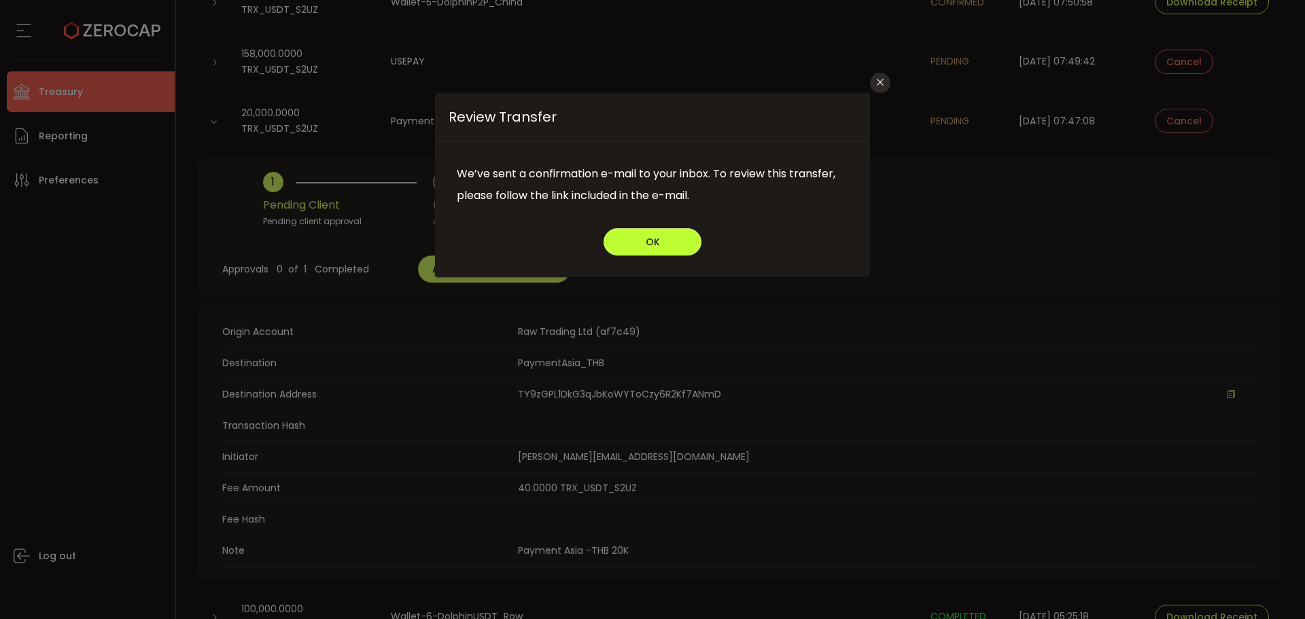
click at [613, 237] on button "OK" at bounding box center [653, 241] width 98 height 27
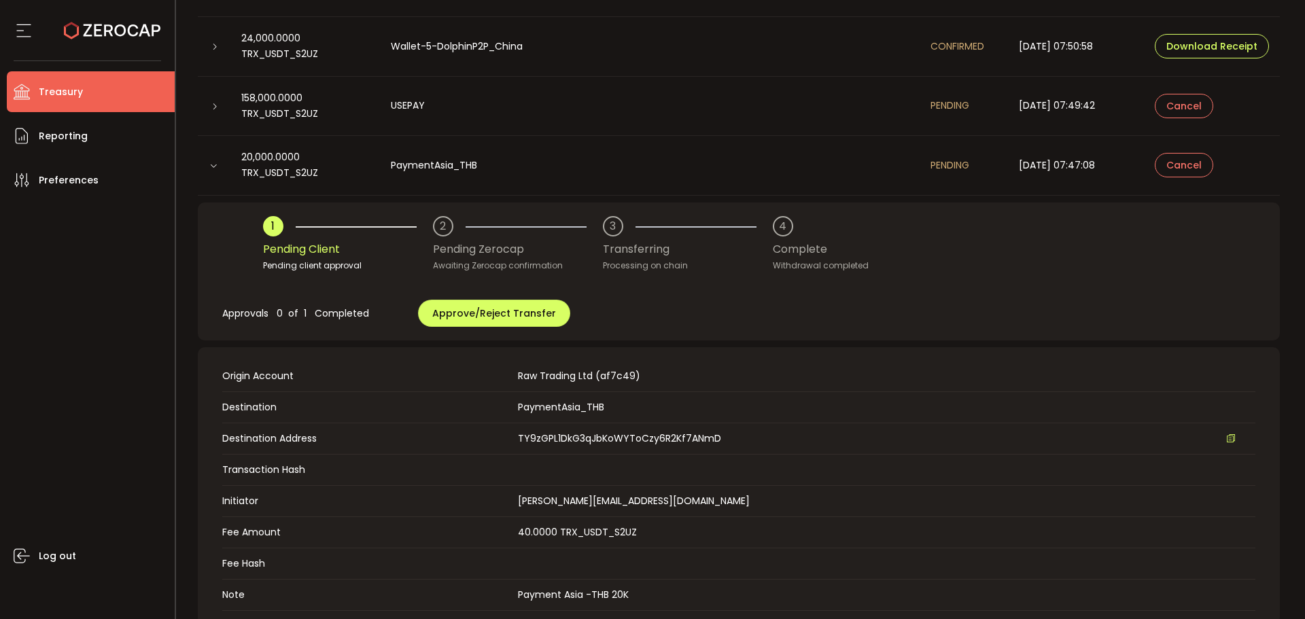
scroll to position [259, 0]
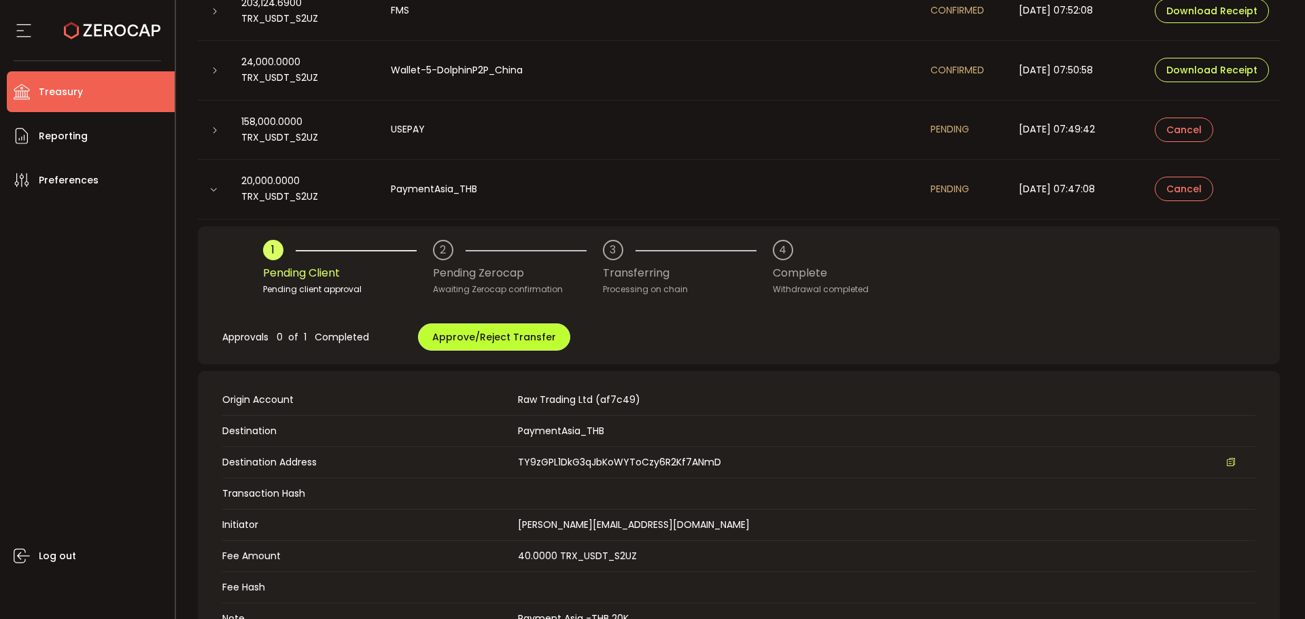
click at [483, 332] on span "Approve/Reject Transfer" at bounding box center [494, 337] width 124 height 14
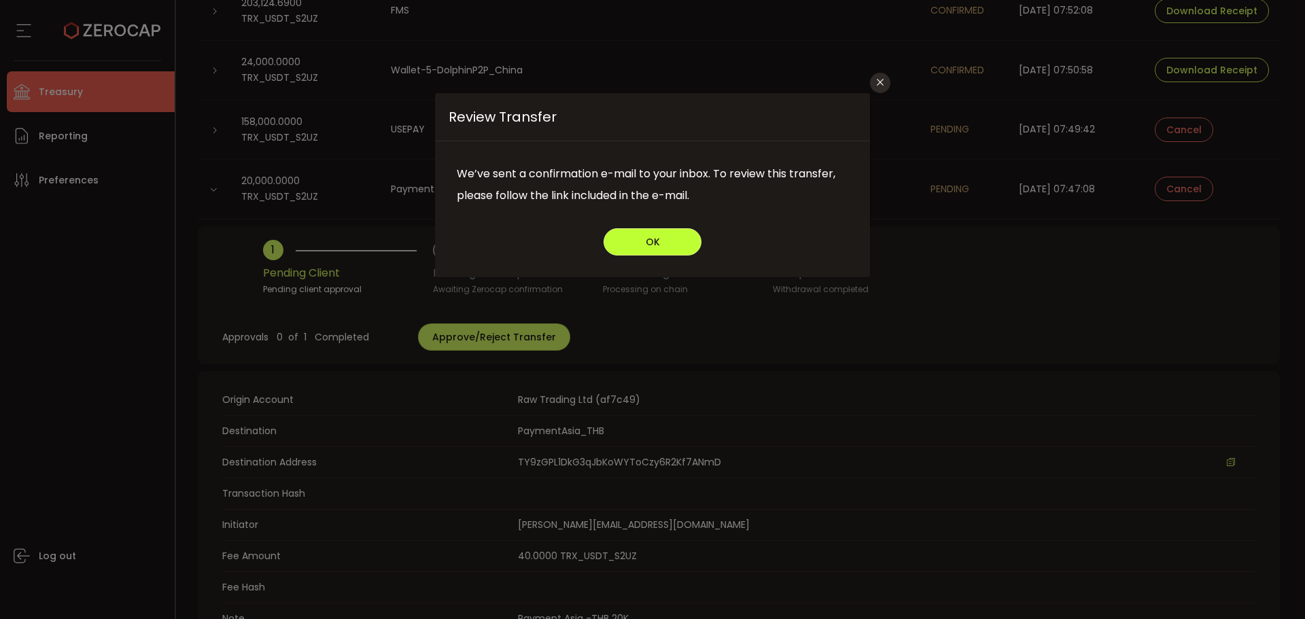
click at [652, 237] on span "OK" at bounding box center [653, 242] width 14 height 10
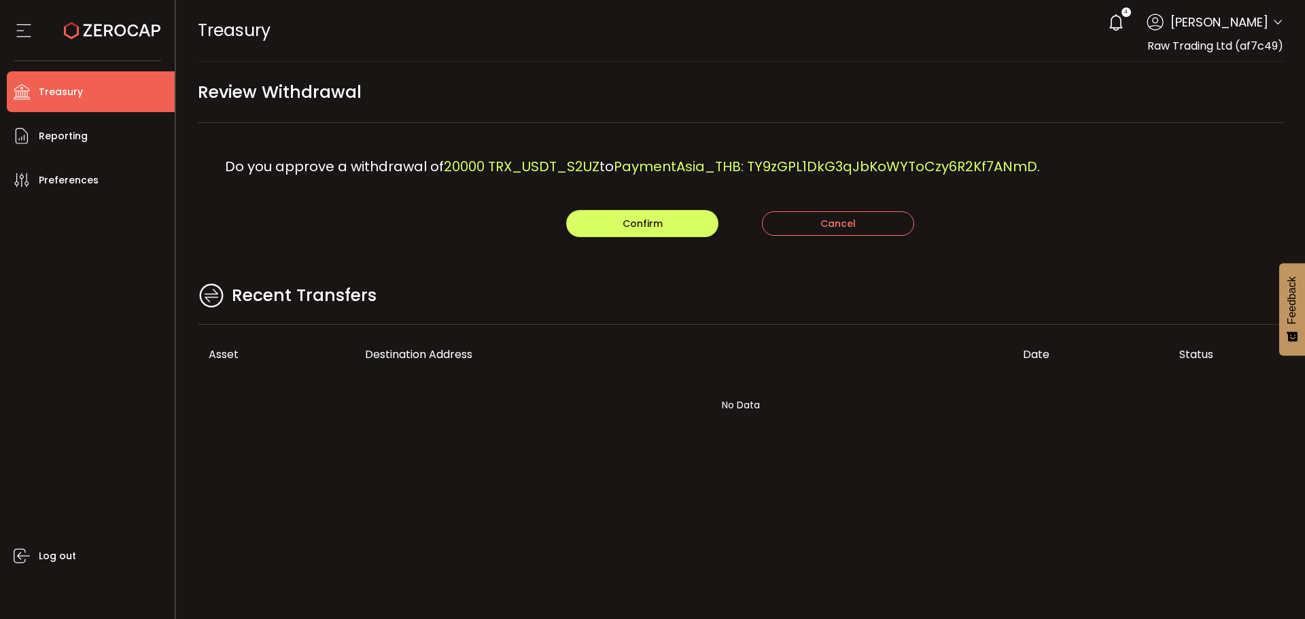
click at [632, 116] on div "Review Withdrawal" at bounding box center [741, 99] width 1087 height 48
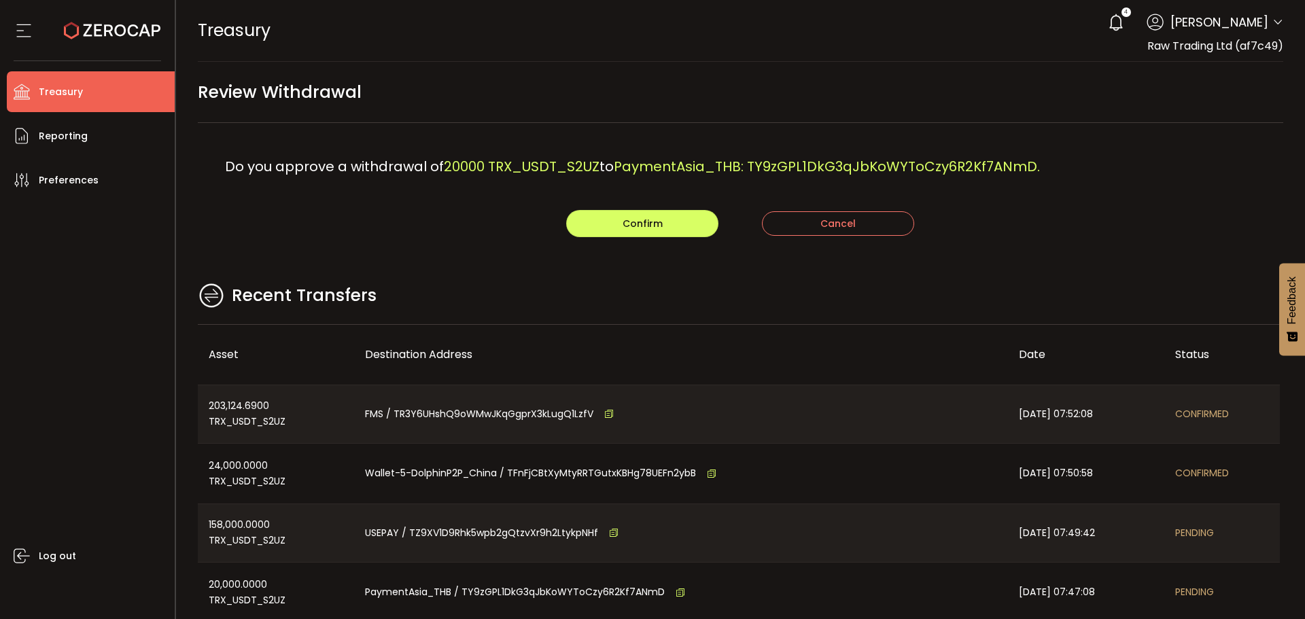
click at [703, 143] on div "Do you approve a withdrawal of 20000 TRX_USDT_S2UZ to PaymentAsia_THB: TY9zGPL1…" at bounding box center [741, 166] width 1087 height 87
drag, startPoint x: 784, startPoint y: 58, endPoint x: 1044, endPoint y: 69, distance: 260.0
click at [800, 58] on div "TREASURY Buy Power $0.00 USD Treasury Treasury Your verification is pending 4 A…" at bounding box center [741, 30] width 1087 height 61
click at [799, 82] on div "Review Withdrawal" at bounding box center [741, 99] width 1087 height 48
click at [471, 207] on div "Do you approve a withdrawal of 20000 TRX_USDT_S2UZ to PaymentAsia_THB: TY9zGPL1…" at bounding box center [741, 166] width 1087 height 87
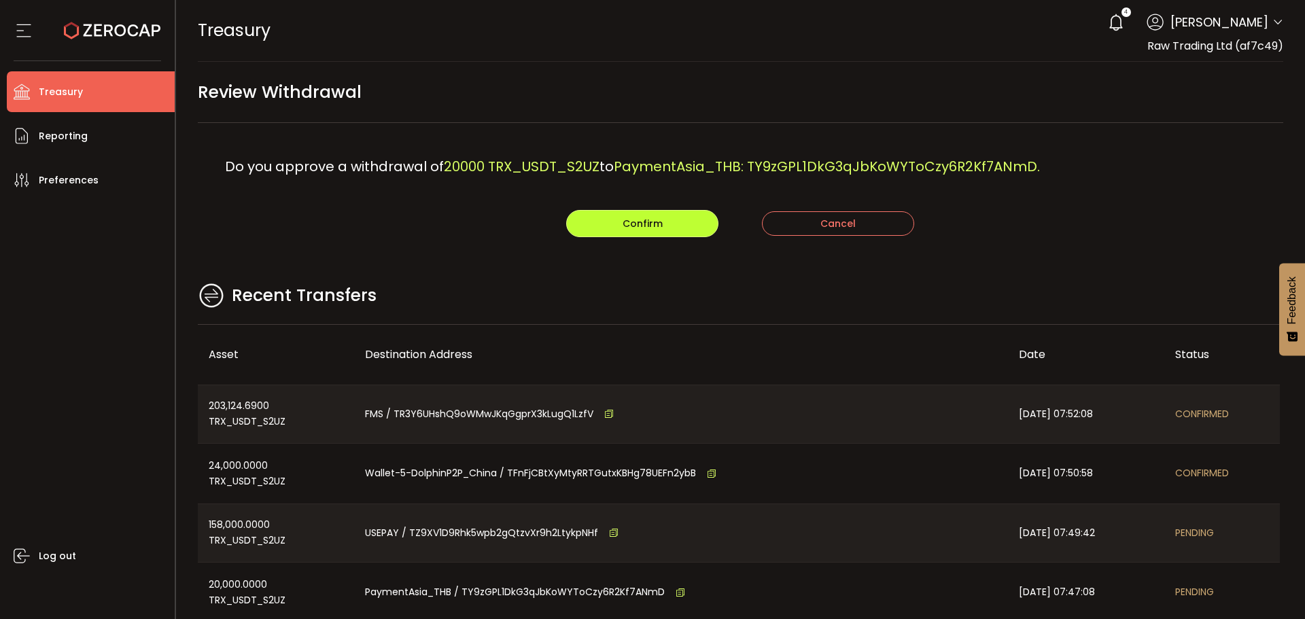
click at [669, 218] on button "Confirm" at bounding box center [642, 223] width 152 height 27
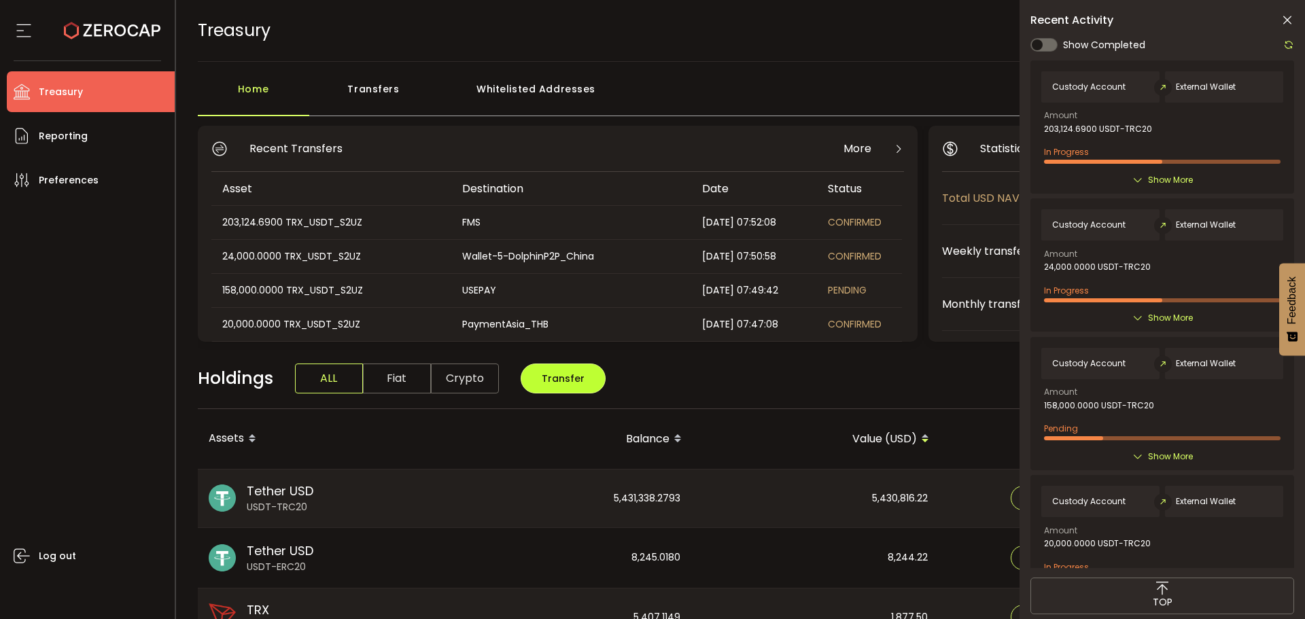
click at [543, 380] on span "Transfer" at bounding box center [563, 379] width 43 height 14
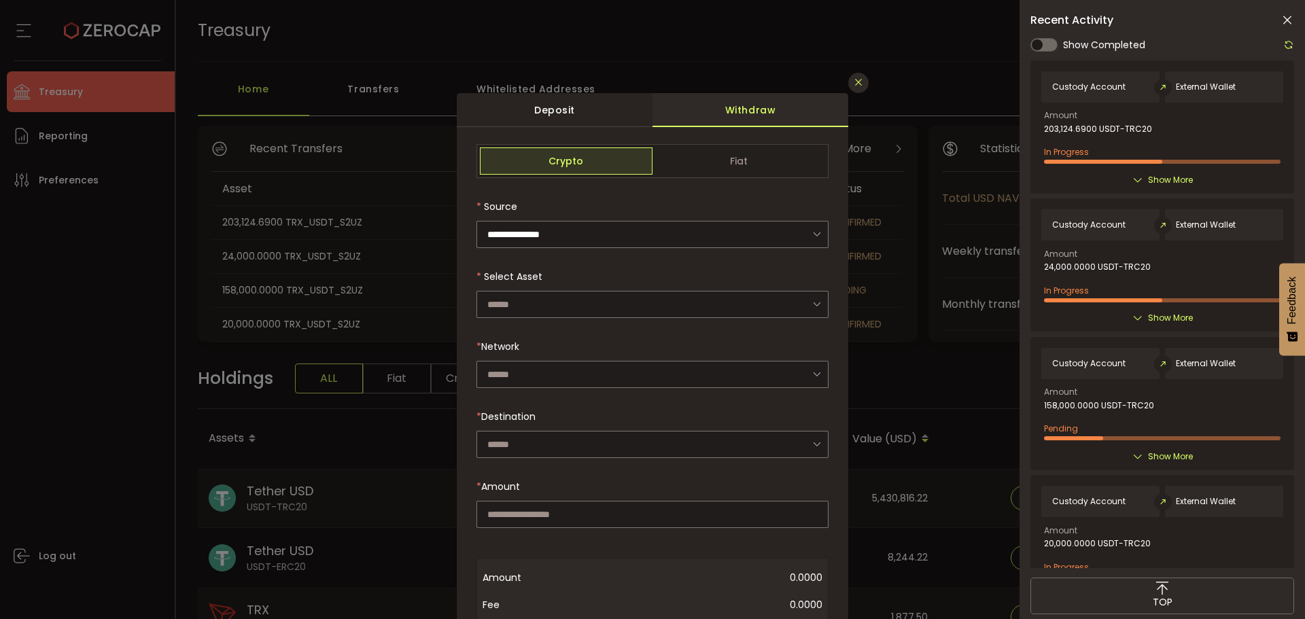
click at [849, 84] on button "Close" at bounding box center [859, 83] width 20 height 20
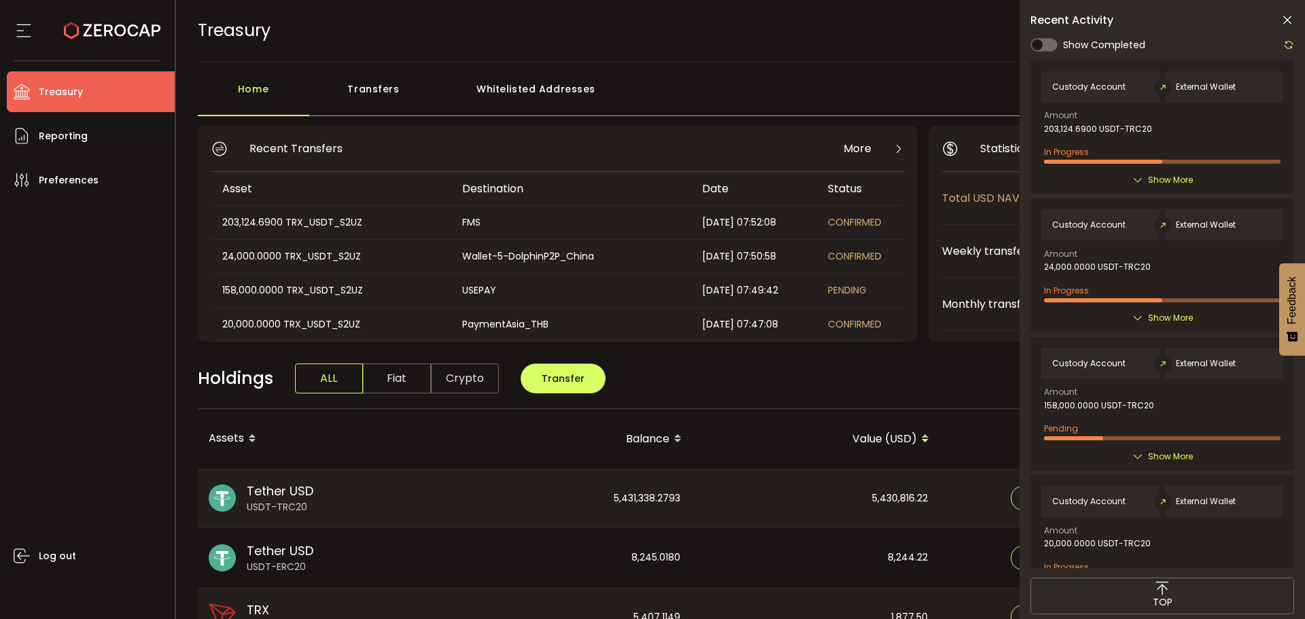
click at [380, 87] on div "Transfers" at bounding box center [373, 95] width 129 height 41
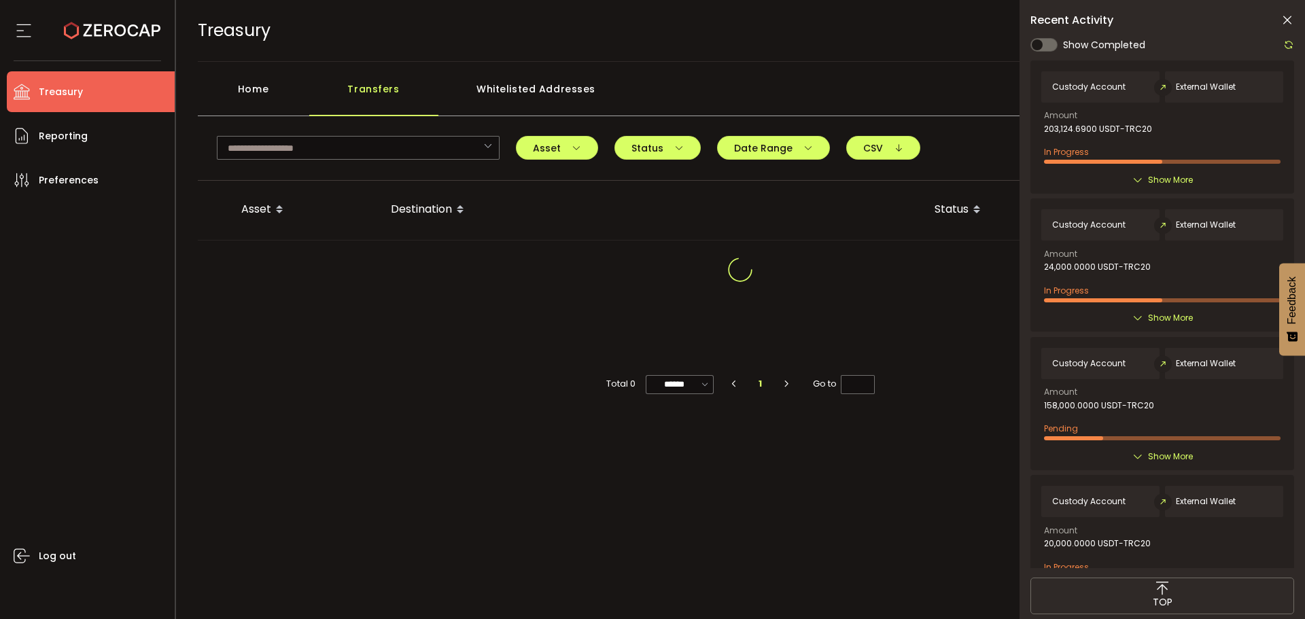
click at [1292, 20] on icon at bounding box center [1288, 21] width 14 height 14
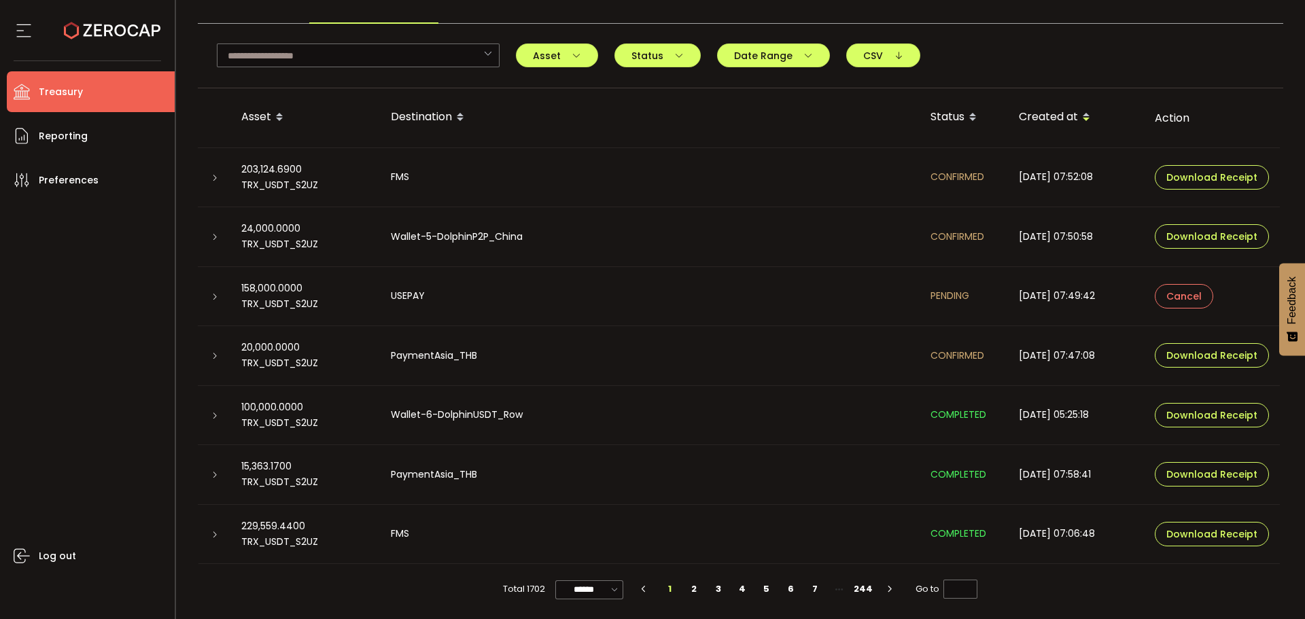
scroll to position [95, 0]
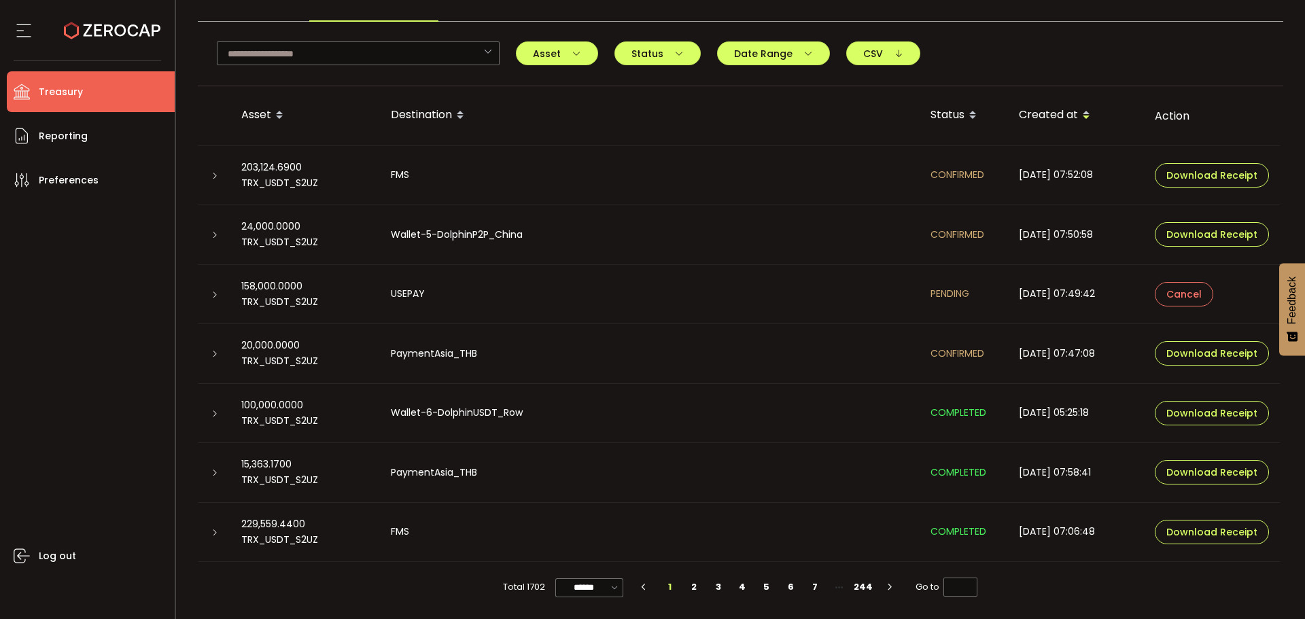
drag, startPoint x: 212, startPoint y: 296, endPoint x: 218, endPoint y: 301, distance: 7.4
click at [212, 298] on icon at bounding box center [215, 295] width 8 height 8
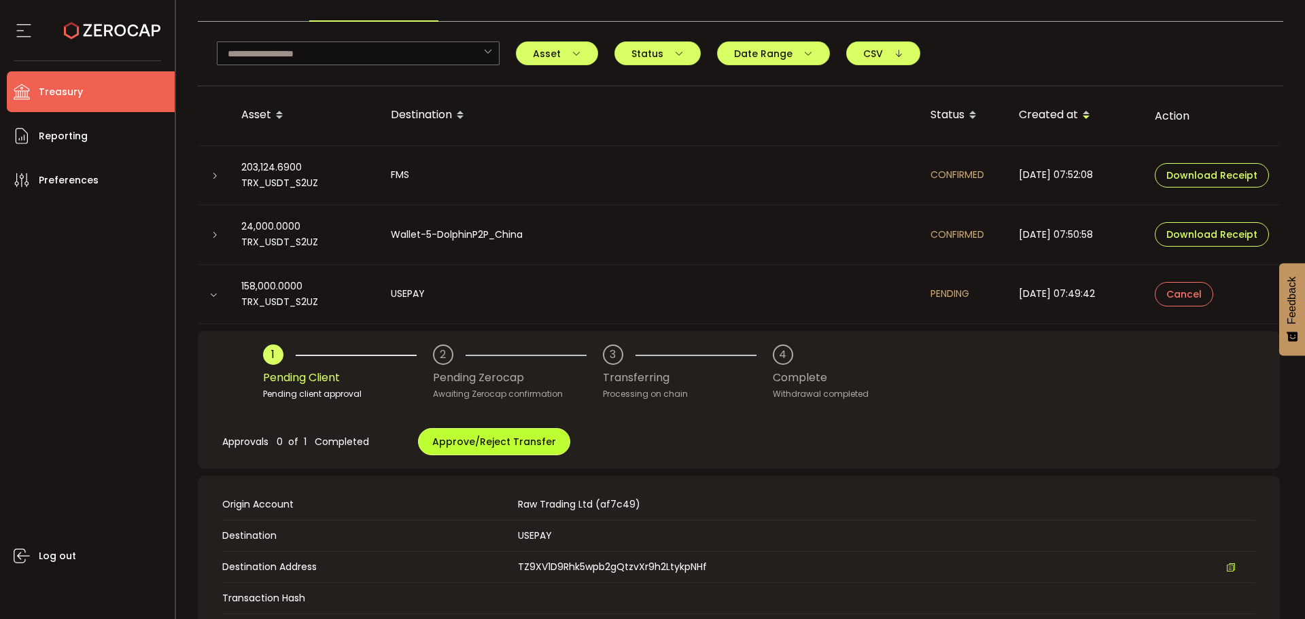
click at [483, 439] on span "Approve/Reject Transfer" at bounding box center [494, 442] width 124 height 14
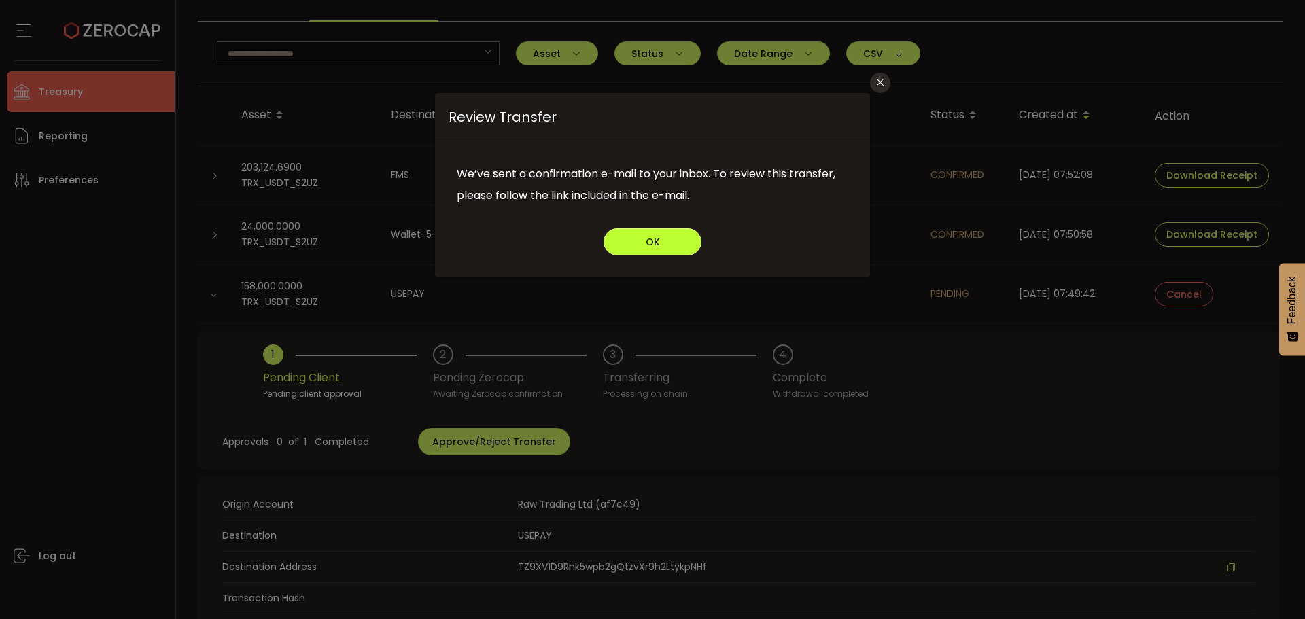
click at [627, 247] on button "OK" at bounding box center [653, 241] width 98 height 27
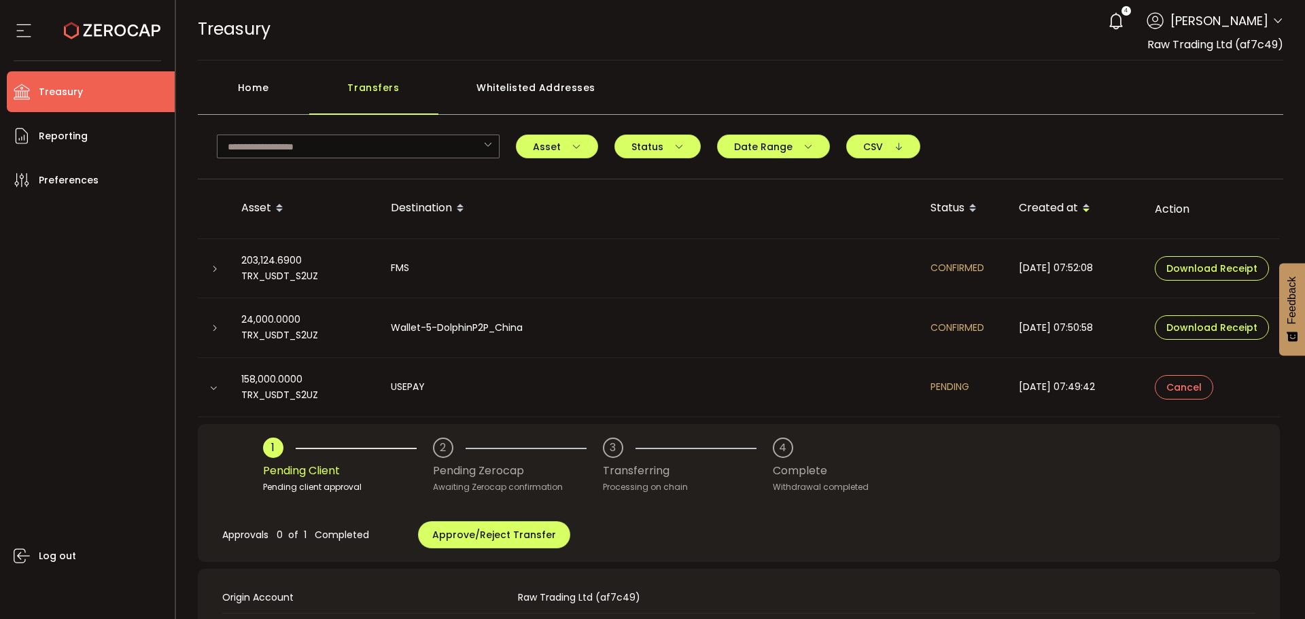
scroll to position [0, 0]
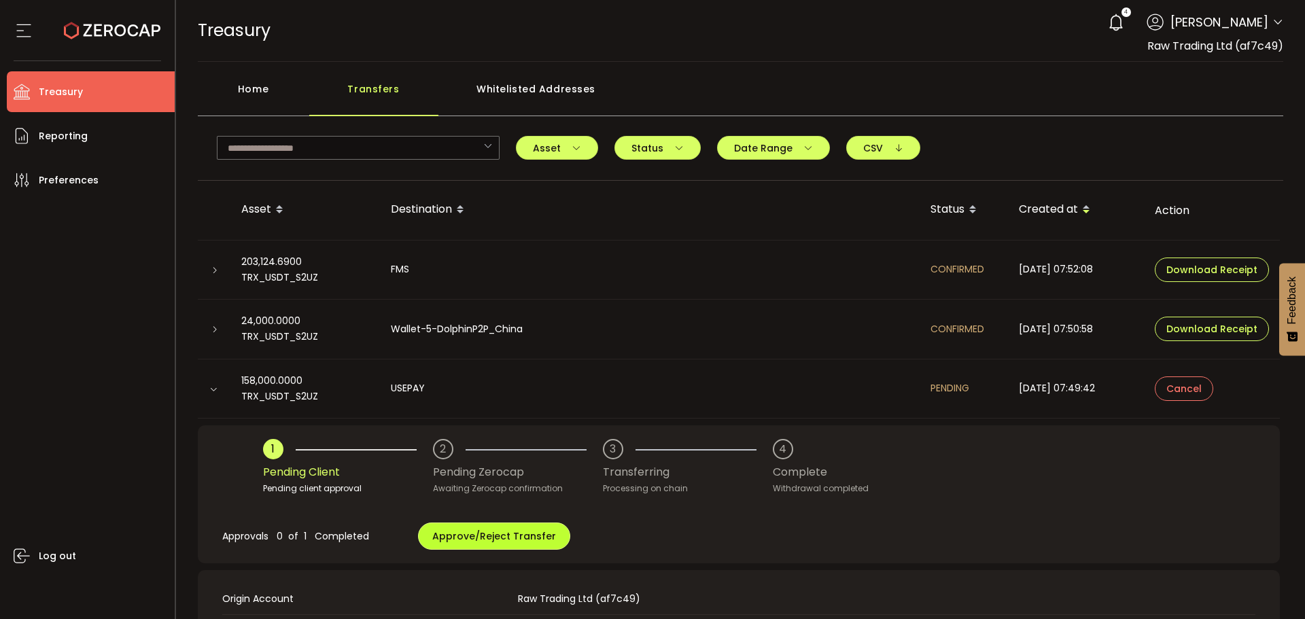
click at [453, 543] on button "Approve/Reject Transfer" at bounding box center [494, 536] width 152 height 27
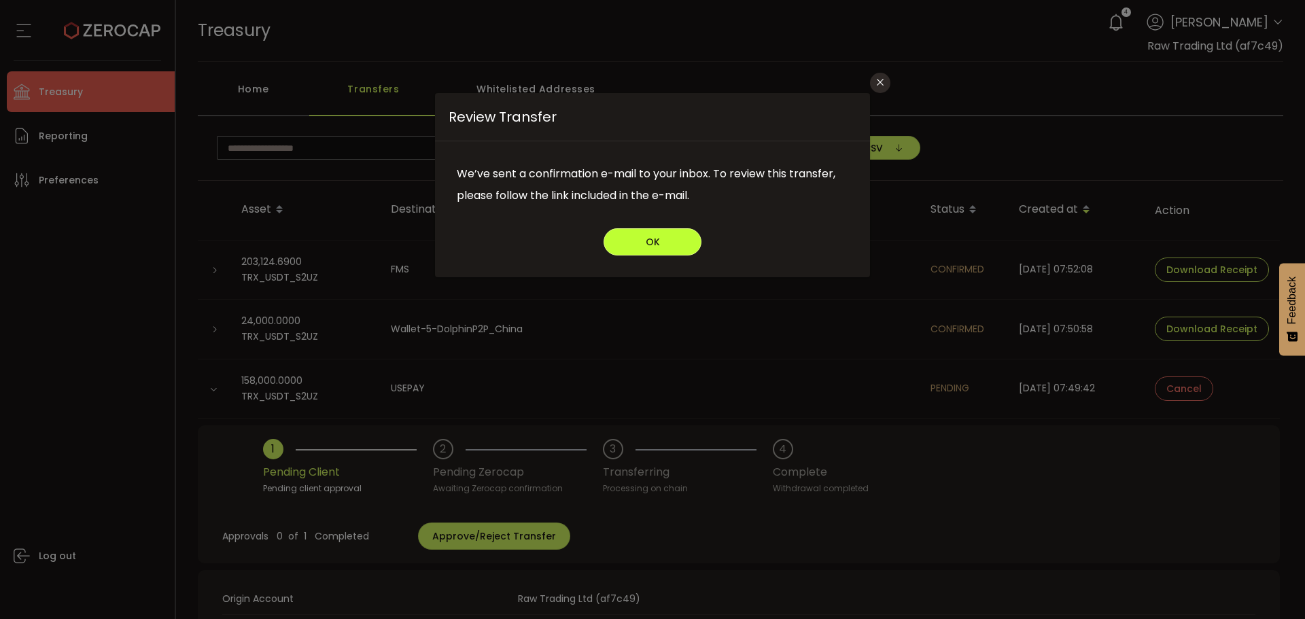
click at [633, 245] on button "OK" at bounding box center [653, 241] width 98 height 27
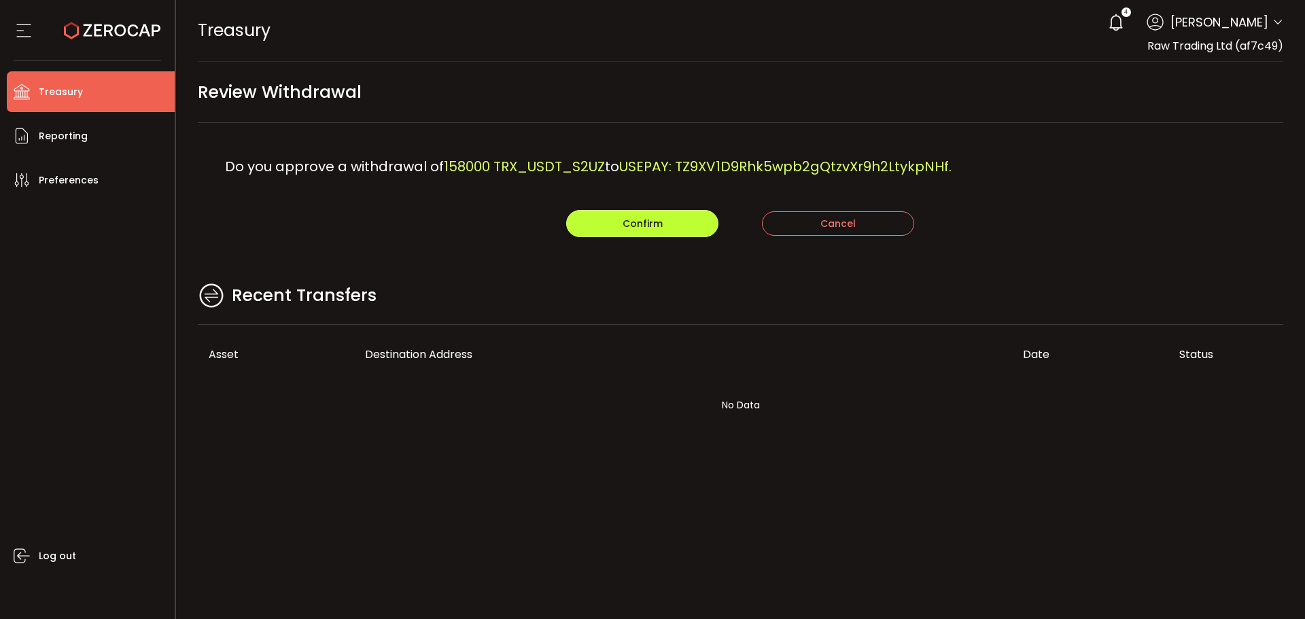
click at [670, 212] on button "Confirm" at bounding box center [642, 223] width 152 height 27
